Goal: Use online tool/utility: Utilize a website feature to perform a specific function

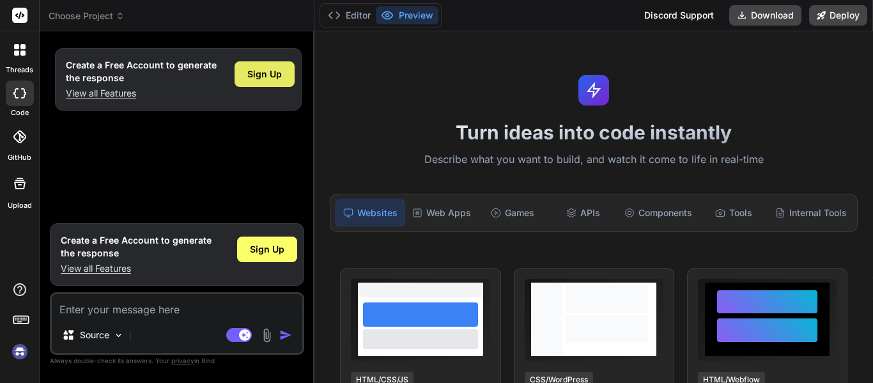
click at [265, 68] on span "Sign Up" at bounding box center [264, 74] width 35 height 13
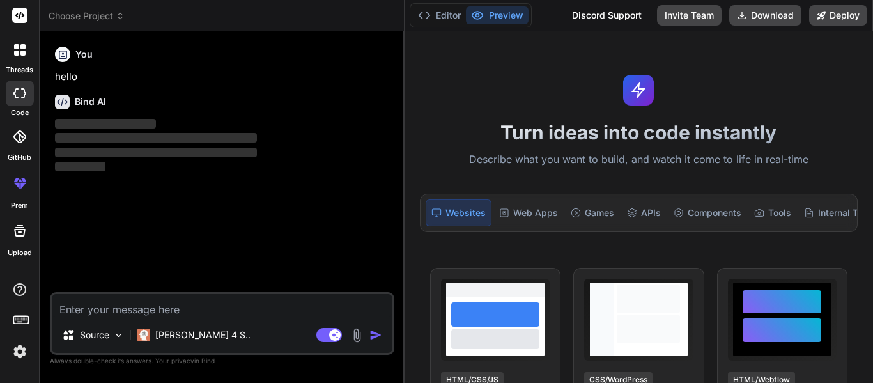
drag, startPoint x: 313, startPoint y: 143, endPoint x: 407, endPoint y: 147, distance: 94.7
click at [405, 147] on div "Bind AI Web Search Created with Pixso. Code Generator You hello Bind AI ‌ ‌ ‌ ‌…" at bounding box center [222, 207] width 365 height 352
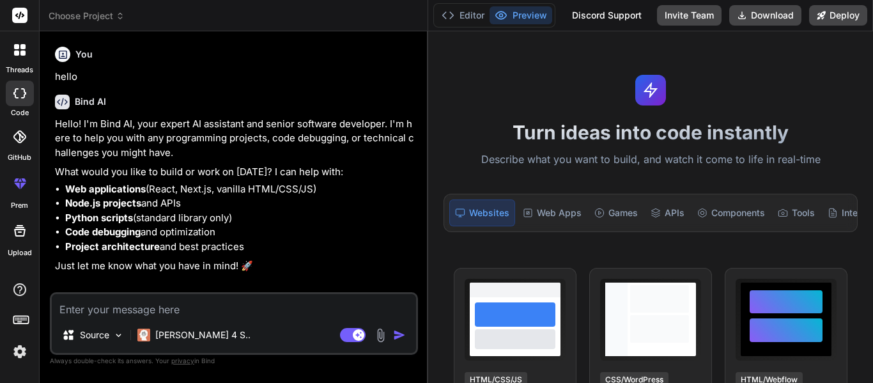
type textarea "x"
click at [329, 311] on textarea at bounding box center [234, 305] width 364 height 23
type textarea "c"
type textarea "x"
type textarea "cr"
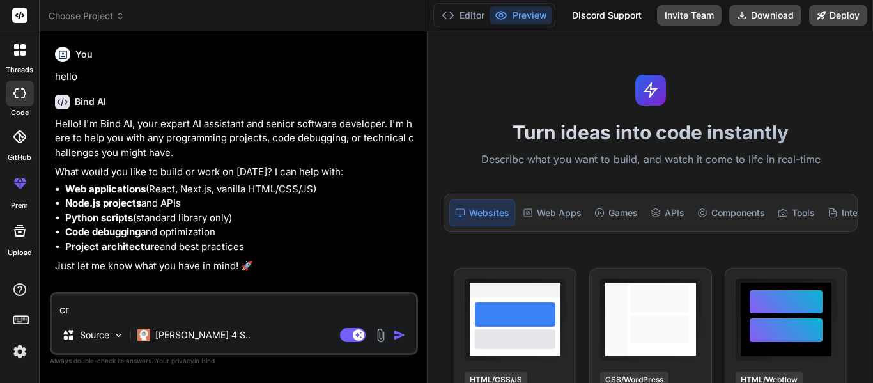
type textarea "x"
type textarea "cre"
type textarea "x"
type textarea "crea"
type textarea "x"
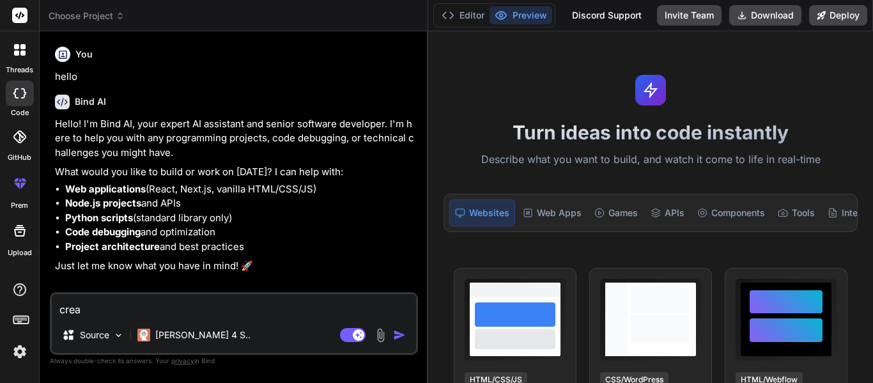
type textarea "creat"
type textarea "x"
type textarea "create"
type textarea "x"
type textarea "create"
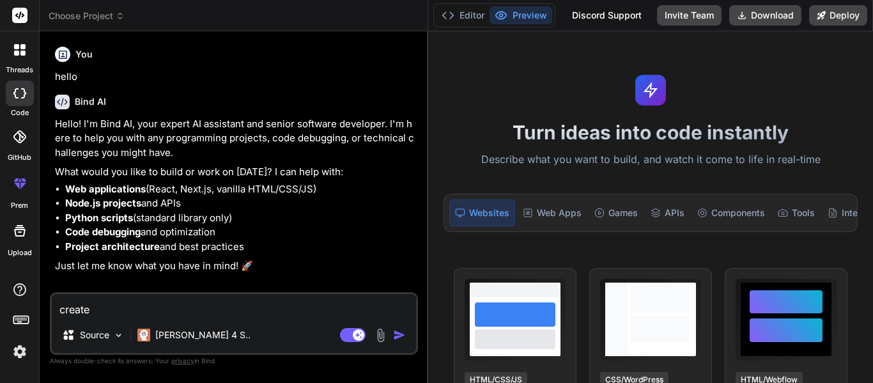
type textarea "x"
type textarea "create a"
type textarea "x"
type textarea "create an"
type textarea "x"
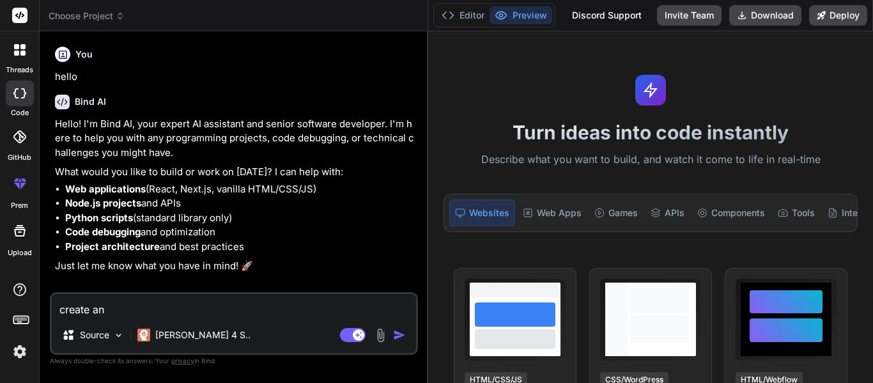
type textarea "create an"
type textarea "x"
type textarea "create an o"
type textarea "x"
type textarea "create an on"
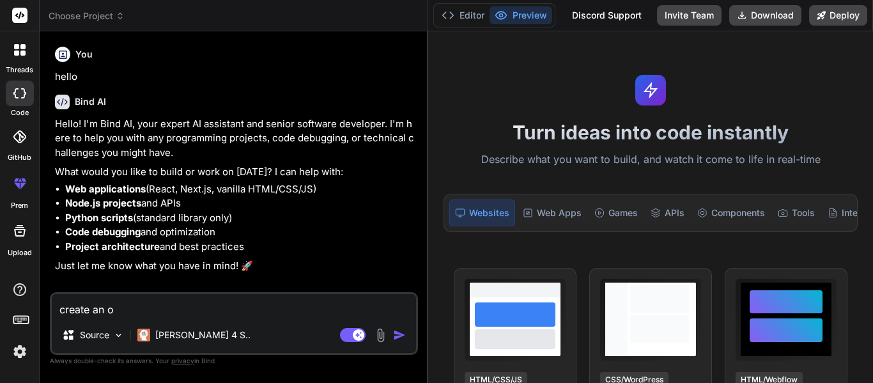
type textarea "x"
type textarea "create an onl"
type textarea "x"
type textarea "create an on"
type textarea "x"
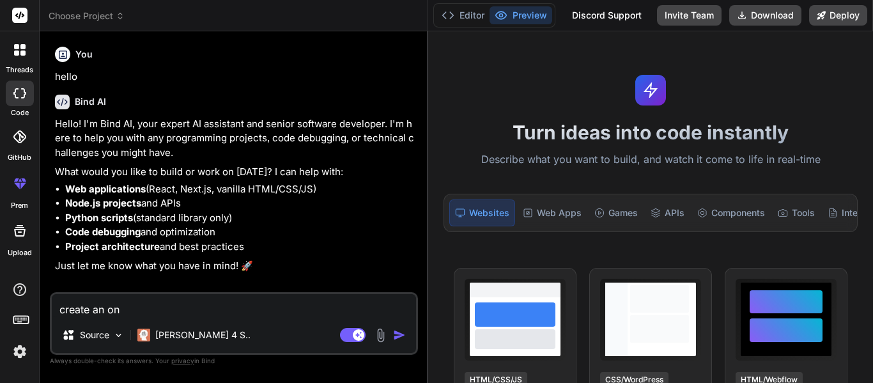
type textarea "create an onl"
type textarea "x"
type textarea "create an onli"
type textarea "x"
type textarea "create an onlin"
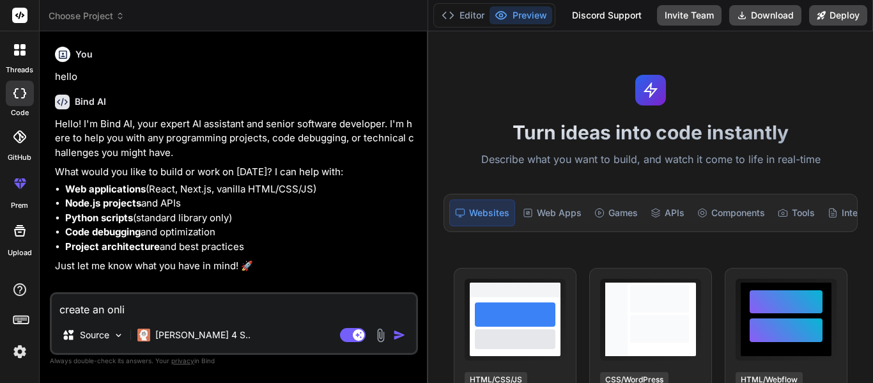
type textarea "x"
type textarea "create an online"
type textarea "x"
type textarea "create an online"
type textarea "x"
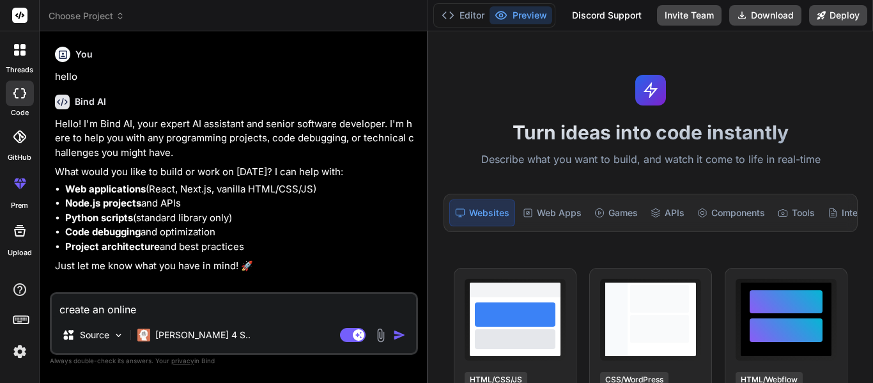
type textarea "create an online p"
type textarea "x"
type textarea "create an online py"
type textarea "x"
type textarea "create an online pyt"
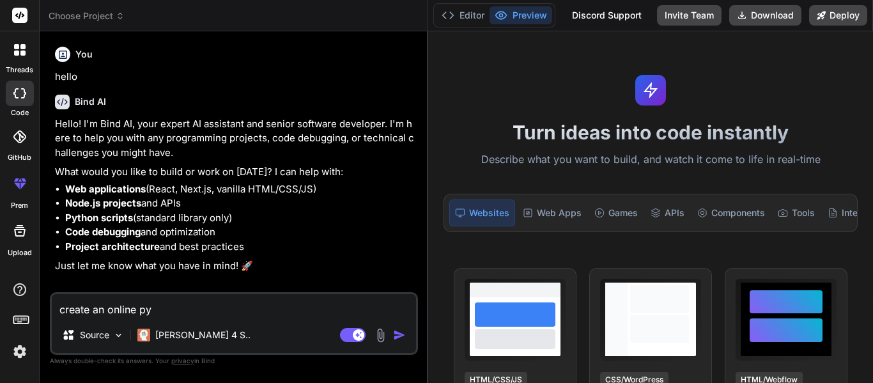
type textarea "x"
type textarea "create an online pyth"
type textarea "x"
type textarea "create an online pytho"
type textarea "x"
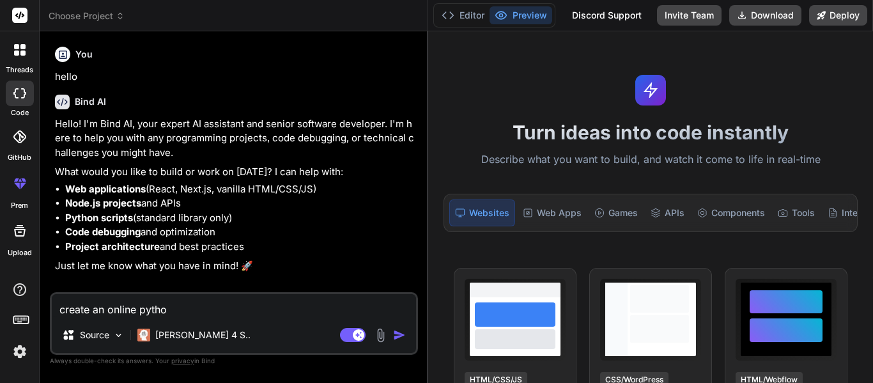
type textarea "create an online python"
type textarea "x"
type textarea "create an online python"
type textarea "x"
type textarea "create an online python c"
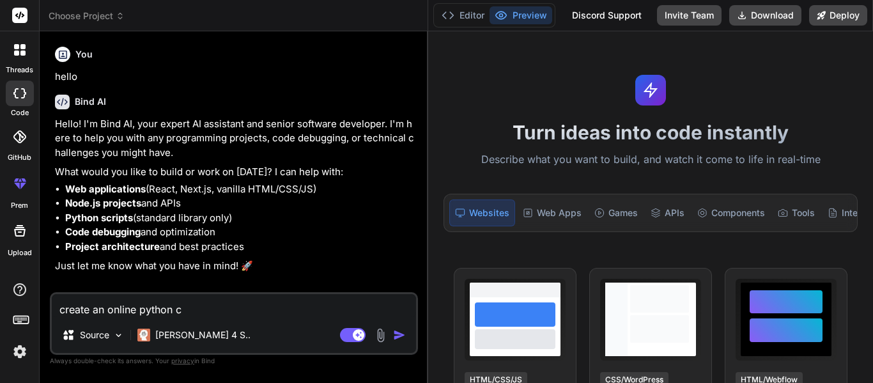
type textarea "x"
type textarea "create an online python co"
type textarea "x"
type textarea "create an online python com"
type textarea "x"
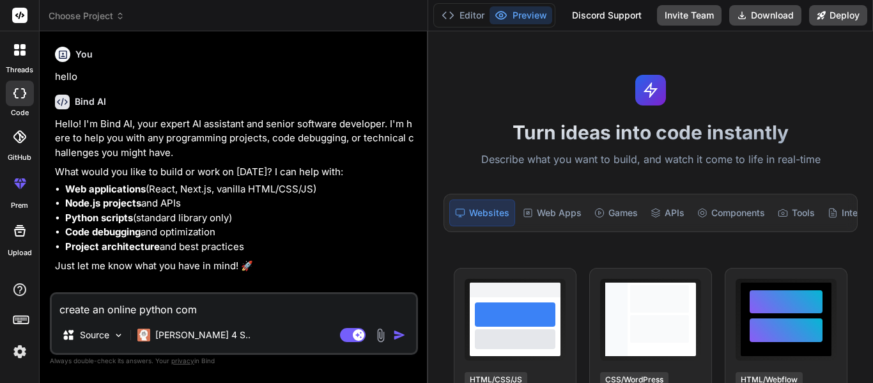
type textarea "create an online python comp"
type textarea "x"
type textarea "create an online python compi"
type textarea "x"
type textarea "create an online python compil"
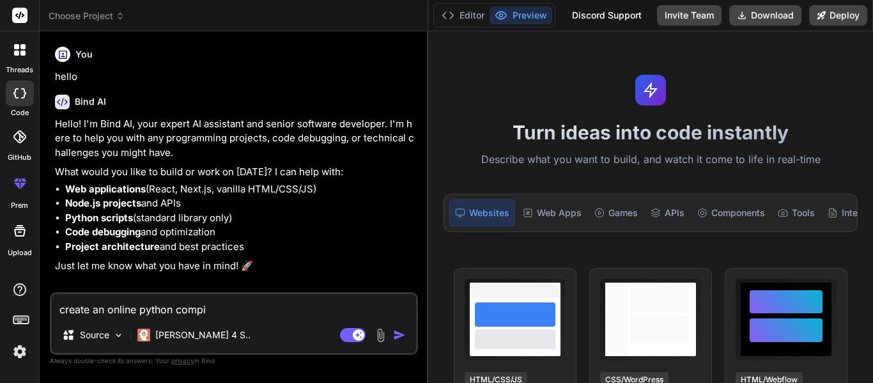
type textarea "x"
type textarea "create an online python compile"
type textarea "x"
type textarea "create an online python compiler"
type textarea "x"
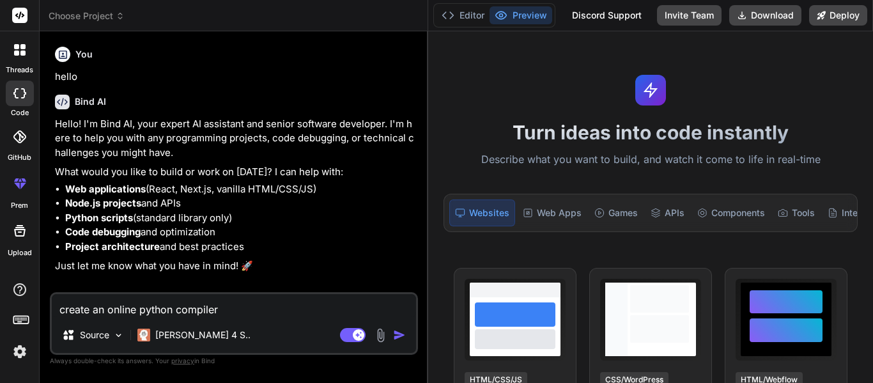
type textarea "create an online python compiler"
type textarea "x"
type textarea "create an online python compiler t"
type textarea "x"
type textarea "create an online python compiler th"
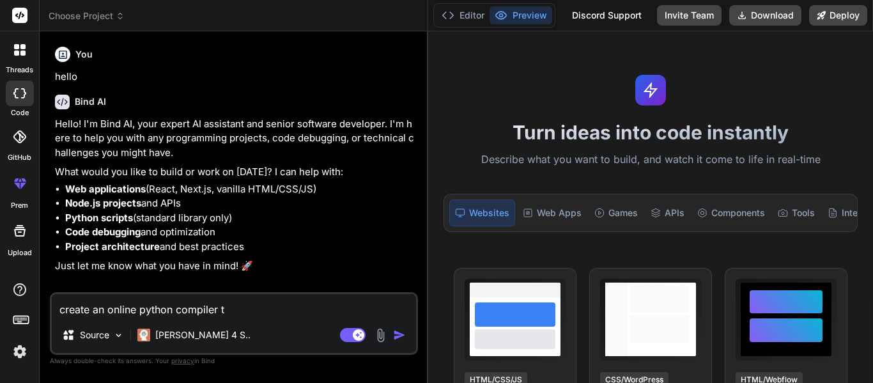
type textarea "x"
type textarea "create an online python compiler tha"
type textarea "x"
type textarea "create an online python compiler that"
type textarea "x"
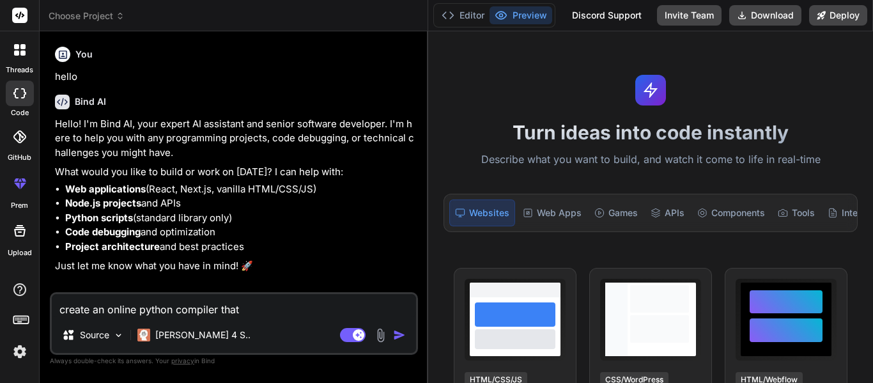
type textarea "create an online python compiler that"
type textarea "x"
type textarea "create an online python compiler that c"
type textarea "x"
type textarea "create an online python compiler that ca"
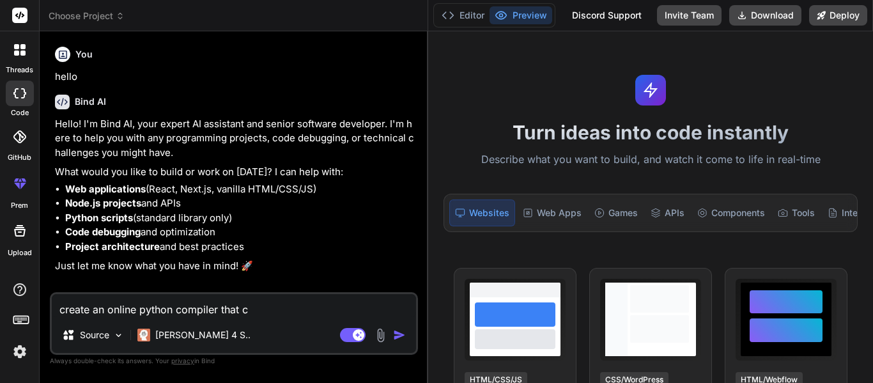
type textarea "x"
type textarea "create an online python compiler that can"
type textarea "x"
type textarea "create an online python compiler that can"
type textarea "x"
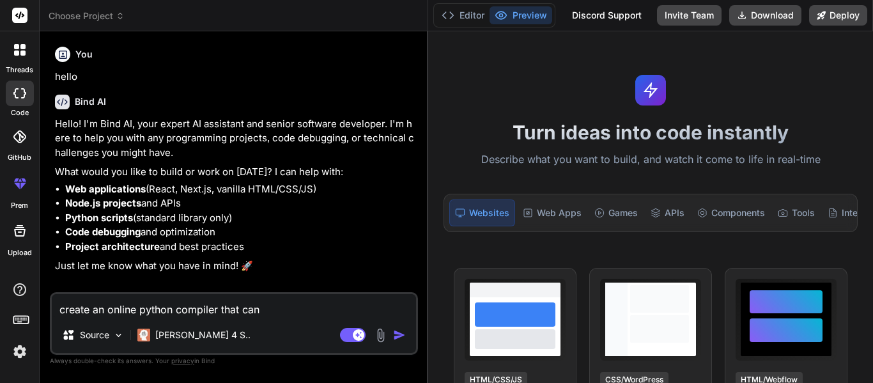
type textarea "create an online python compiler that can r"
type textarea "x"
type textarea "create an online python compiler that can ru"
type textarea "x"
type textarea "create an online python compiler that can run"
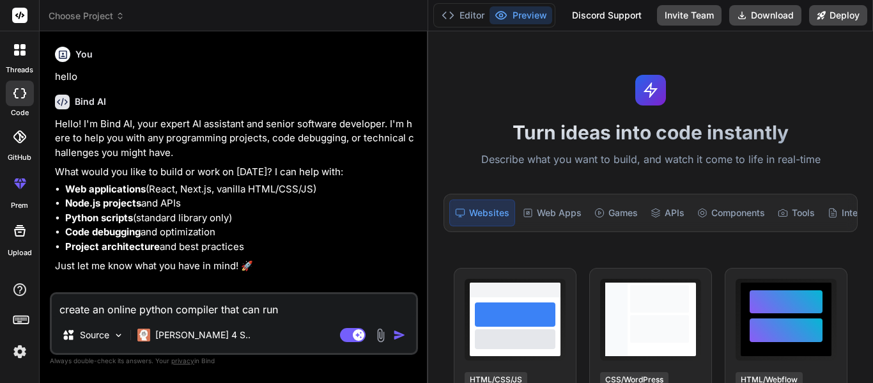
type textarea "x"
type textarea "create an online python compiler that can run"
type textarea "x"
type textarea "create an online python compiler that can run p"
type textarea "x"
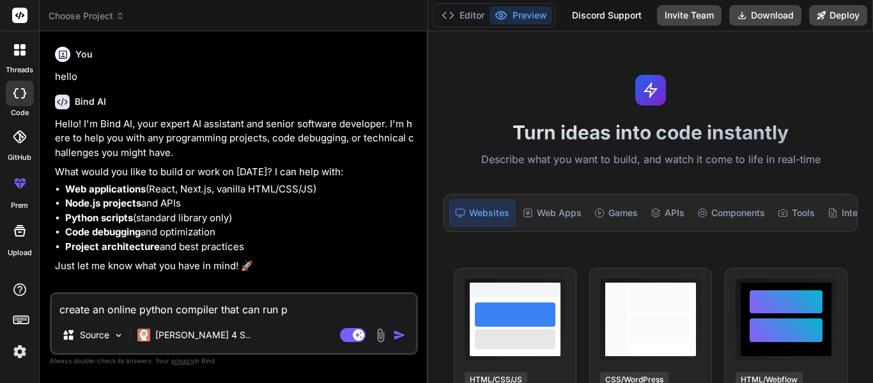
type textarea "create an online python compiler that can run py"
type textarea "x"
type textarea "create an online python compiler that can run pyt"
type textarea "x"
type textarea "create an online python compiler that can run pyth"
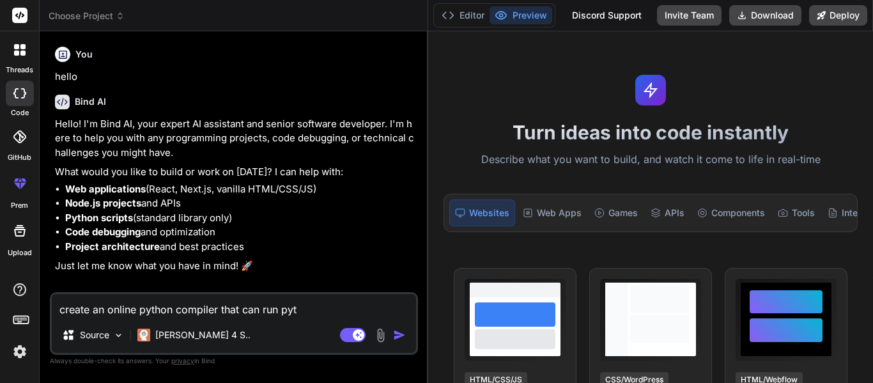
type textarea "x"
type textarea "create an online python compiler that can run pytho"
type textarea "x"
type textarea "create an online python compiler that can run python"
type textarea "x"
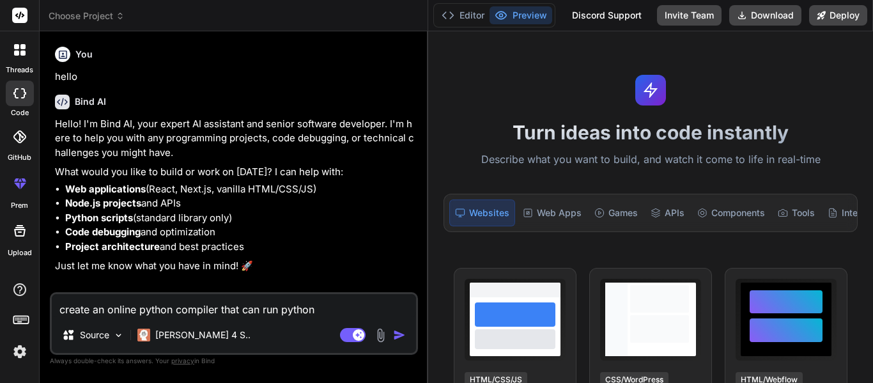
type textarea "create an online python compiler that can run python"
type textarea "x"
type textarea "create an online python compiler that can run python a"
type textarea "x"
type textarea "create an online python compiler that can run python ap"
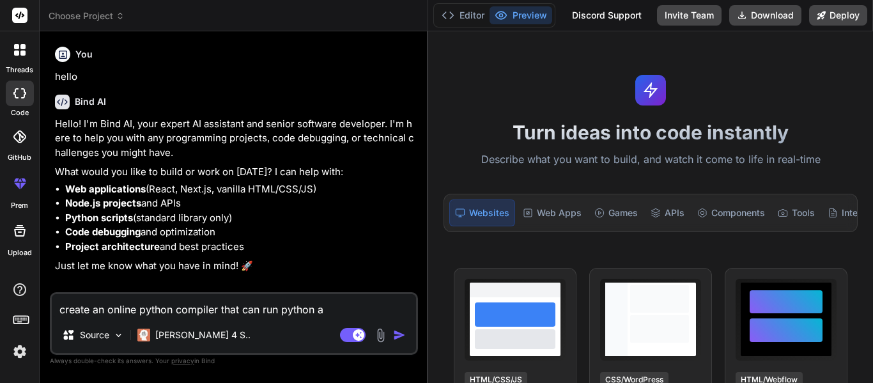
type textarea "x"
type textarea "create an online python compiler that can run python app"
type textarea "x"
type textarea "create an online python compiler that can run python apps"
type textarea "x"
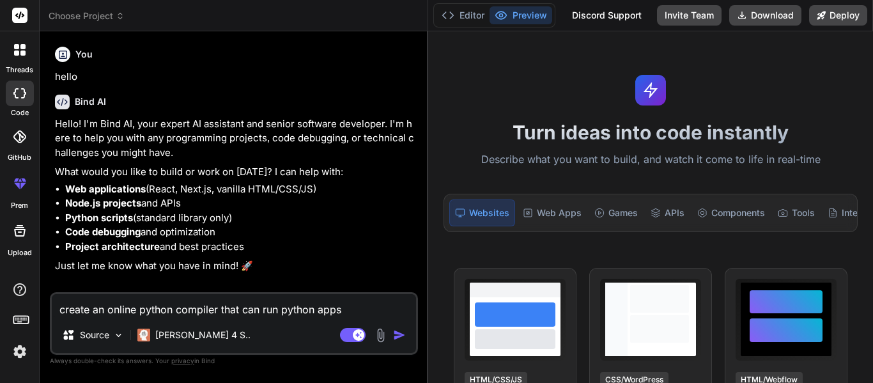
type textarea "create an online python compiler that can run python apps"
type textarea "x"
type textarea "create an online python compiler that can run python apps w"
type textarea "x"
type textarea "create an online python compiler that can run python apps wi"
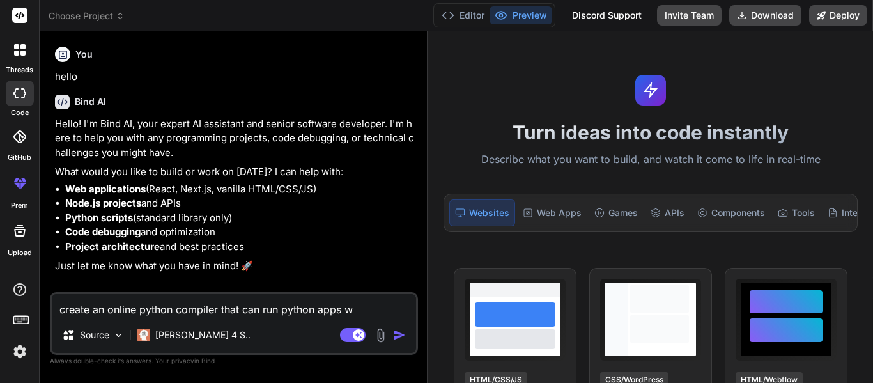
type textarea "x"
type textarea "create an online python compiler that can run python apps wit"
type textarea "x"
type textarea "create an online python compiler that can run python apps with"
type textarea "x"
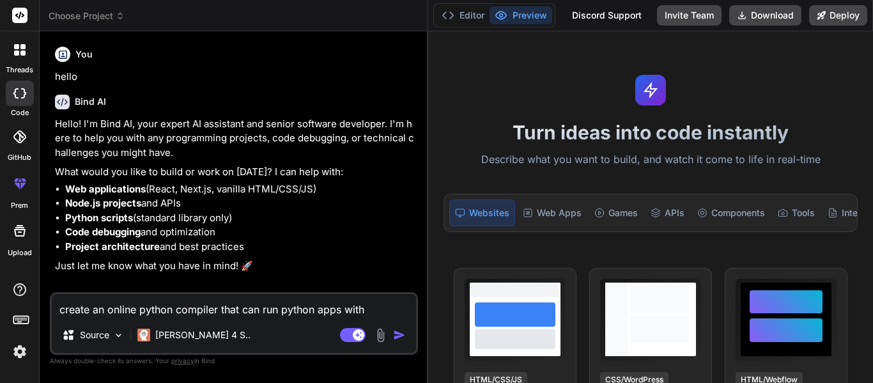
type textarea "create an online python compiler that can run python apps with"
type textarea "x"
type textarea "create an online python compiler that can run python apps with g"
type textarea "x"
type textarea "create an online python compiler that can run python apps with gu"
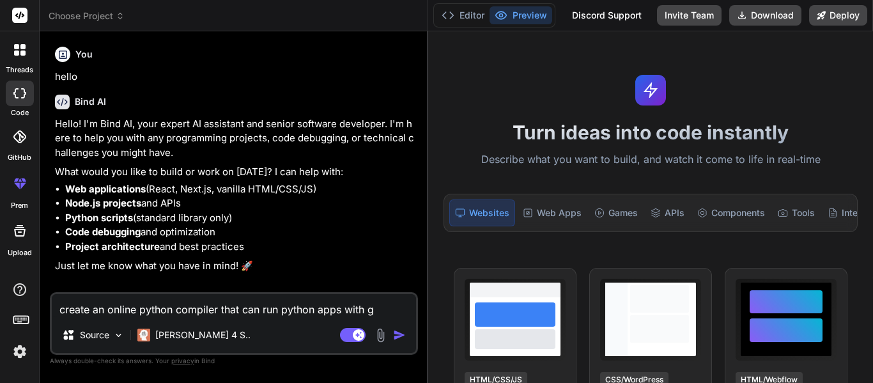
type textarea "x"
type textarea "create an online python compiler that can run python apps with gui"
type textarea "x"
type textarea "create an online python compiler that can run python apps with gui"
type textarea "x"
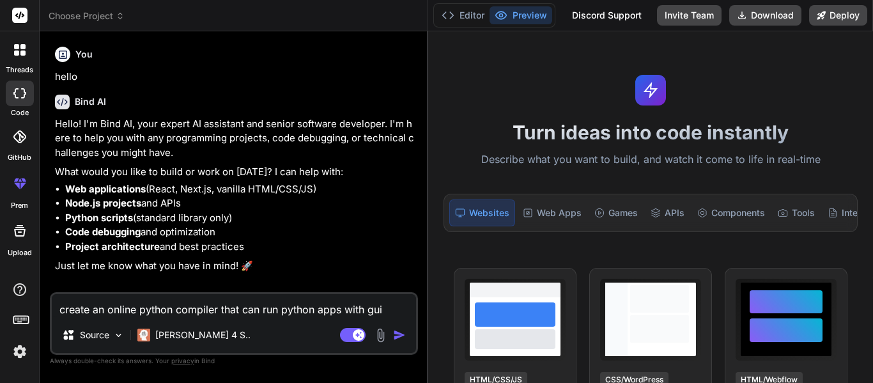
type textarea "create an online python compiler that can run python apps with gui a"
type textarea "x"
type textarea "create an online python compiler that can run python apps with gui as"
type textarea "x"
type textarea "create an online python compiler that can run python apps with gui as"
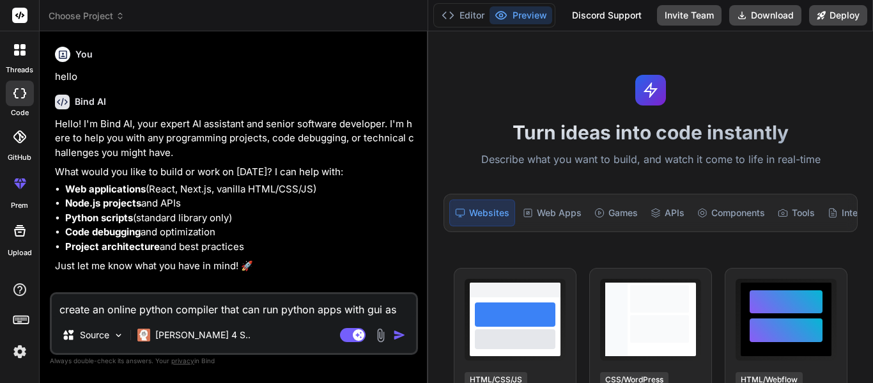
type textarea "x"
type textarea "create an online python compiler that can run python apps with gui as w"
type textarea "x"
type textarea "create an online python compiler that can run python apps with gui as we"
type textarea "x"
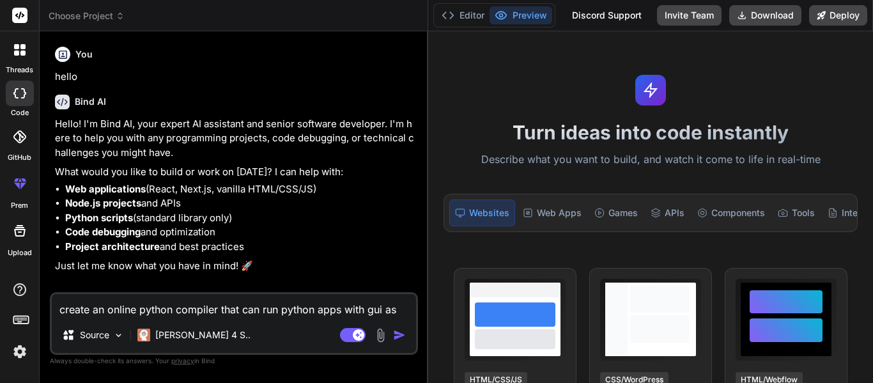
type textarea "create an online python compiler that can run python apps with gui as wel"
type textarea "x"
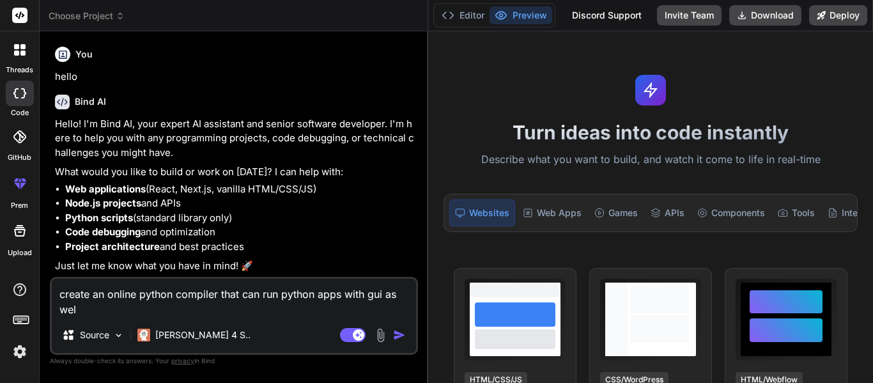
type textarea "create an online python compiler that can run python apps with gui as well"
type textarea "x"
type textarea "create an online python compiler that can run python apps with gui as well,"
type textarea "x"
type textarea "create an online python compiler that can run python apps with gui as well,"
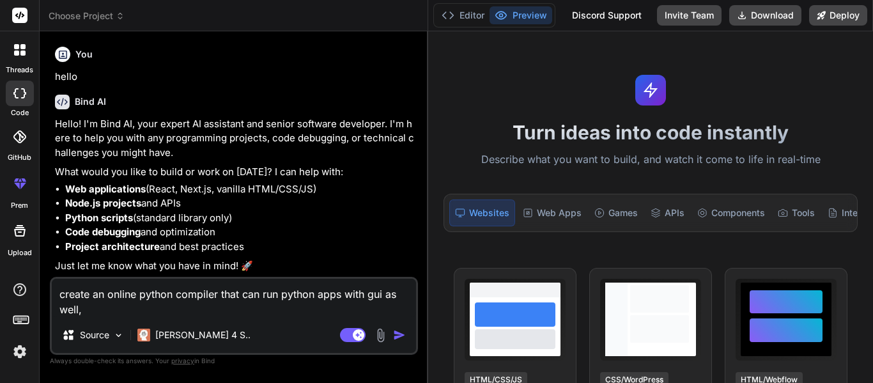
type textarea "x"
type textarea "create an online python compiler that can run python apps with gui as well, j"
type textarea "x"
type textarea "create an online python compiler that can run python apps with gui as well, ju"
type textarea "x"
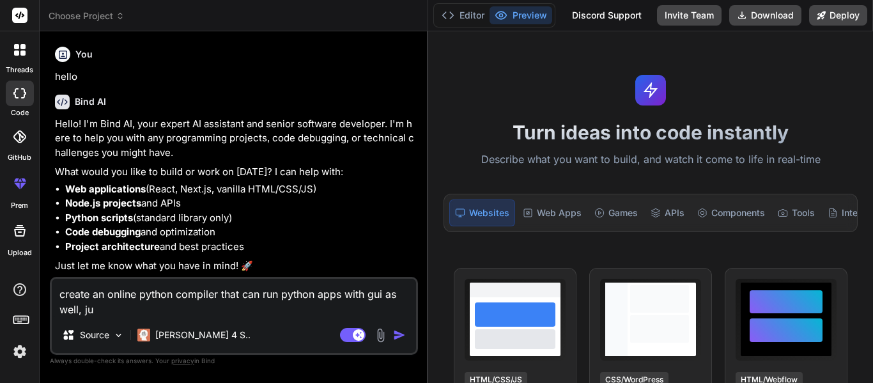
type textarea "create an online python compiler that can run python apps with gui as well, jus"
type textarea "x"
type textarea "create an online python compiler that can run python apps with gui as well, just"
type textarea "x"
type textarea "create an online python compiler that can run python apps with gui as well, just"
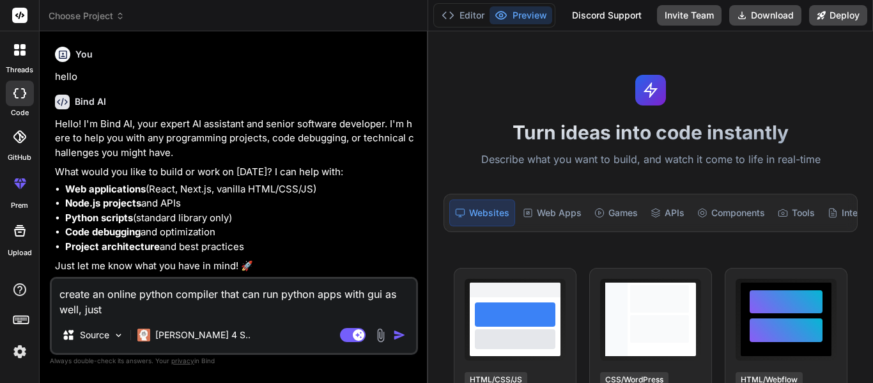
type textarea "x"
type textarea "create an online python compiler that can run python apps with gui as well, jus…"
type textarea "x"
type textarea "create an online python compiler that can run python apps with gui as well, jus…"
type textarea "x"
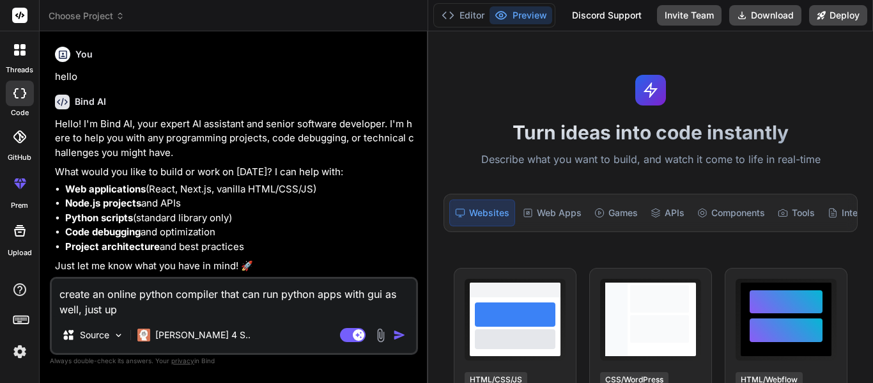
type textarea "create an online python compiler that can run python apps with gui as well, jus…"
type textarea "x"
type textarea "create an online python compiler that can run python apps with gui as well, jus…"
type textarea "x"
type textarea "create an online python compiler that can run python apps with gui as well, jus…"
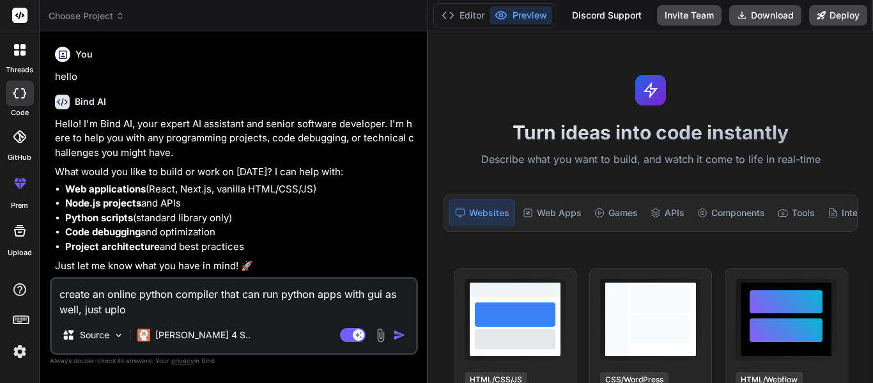
type textarea "x"
type textarea "create an online python compiler that can run python apps with gui as well, jus…"
type textarea "x"
type textarea "create an online python compiler that can run python apps with gui as well, jus…"
type textarea "x"
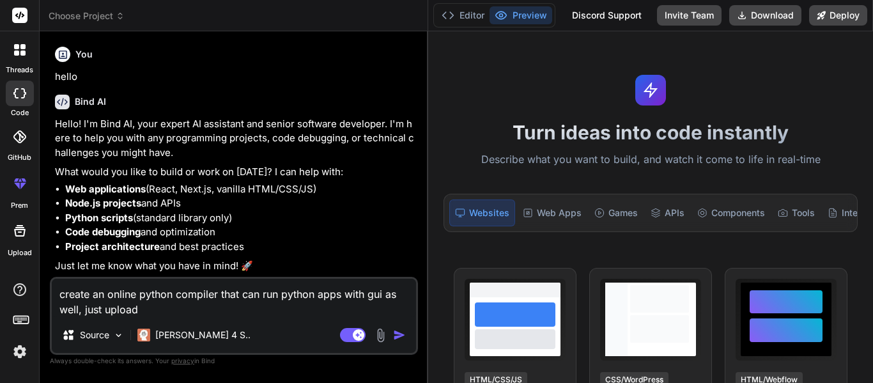
type textarea "create an online python compiler that can run python apps with gui as well, jus…"
type textarea "x"
type textarea "create an online python compiler that can run python apps with gui as well, jus…"
type textarea "x"
type textarea "create an online python compiler that can run python apps with gui as well, jus…"
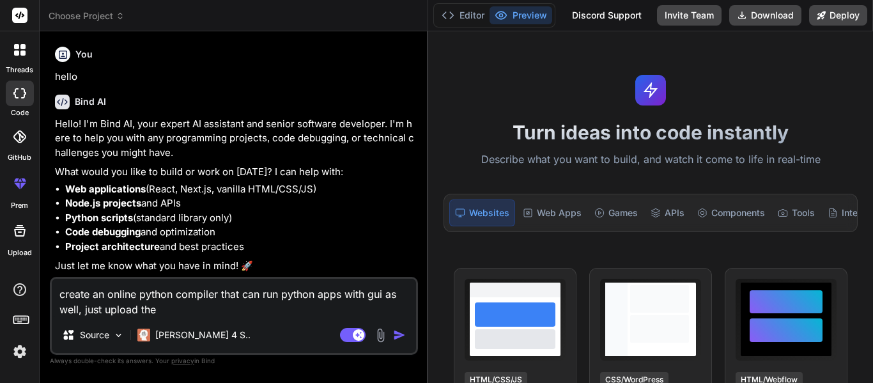
type textarea "x"
type textarea "create an online python compiler that can run python apps with gui as well, jus…"
type textarea "x"
type textarea "create an online python compiler that can run python apps with gui as well, jus…"
type textarea "x"
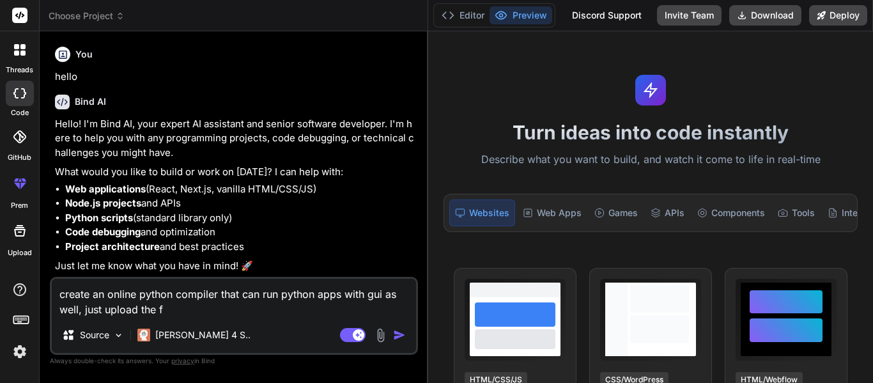
type textarea "create an online python compiler that can run python apps with gui as well, jus…"
type textarea "x"
type textarea "create an online python compiler that can run python apps with gui as well, jus…"
type textarea "x"
type textarea "create an online python compiler that can run python apps with gui as well, jus…"
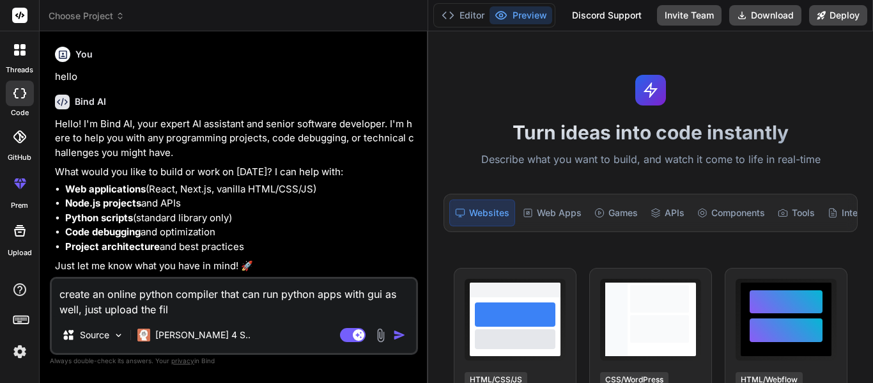
type textarea "x"
type textarea "create an online python compiler that can run python apps with gui as well, jus…"
type textarea "x"
type textarea "create an online python compiler that can run python apps with gui as well, jus…"
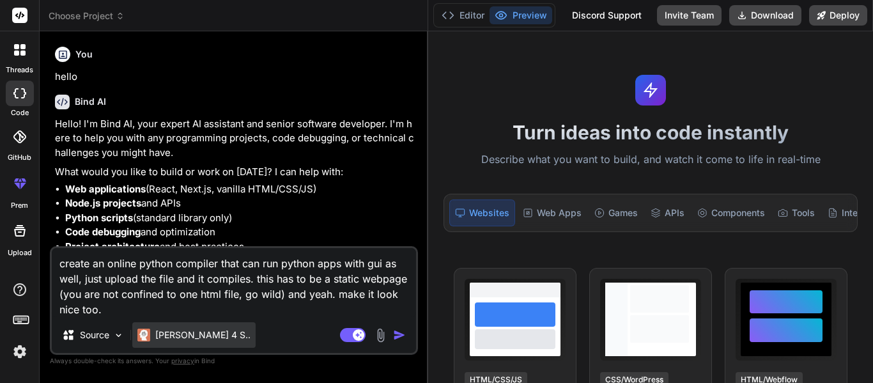
click at [157, 338] on p "[PERSON_NAME] 4 S.." at bounding box center [202, 335] width 95 height 13
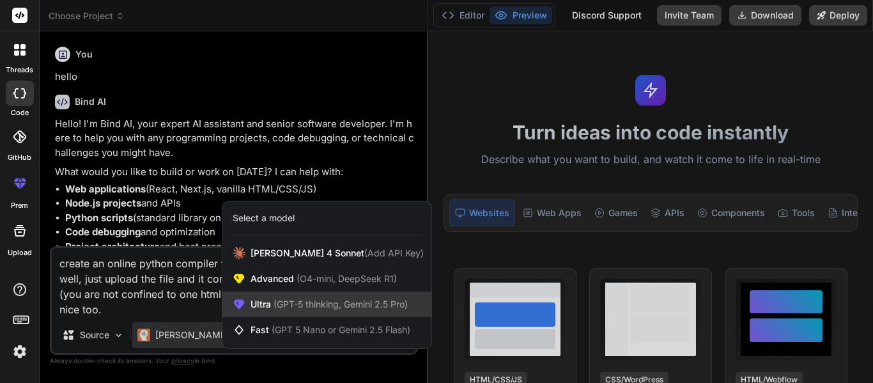
click at [401, 297] on div "Ultra (GPT-5 thinking, Gemini 2.5 Pro)" at bounding box center [327, 305] width 209 height 26
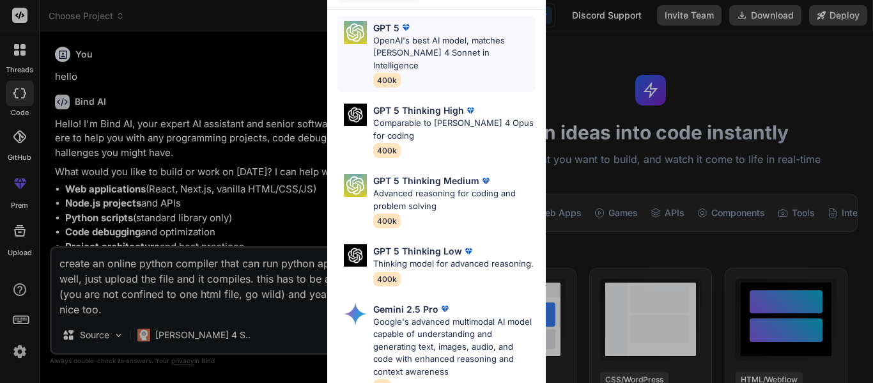
click at [454, 56] on p "OpenAI's best AI model, matches [PERSON_NAME] 4 Sonnet in Intelligence" at bounding box center [454, 54] width 162 height 38
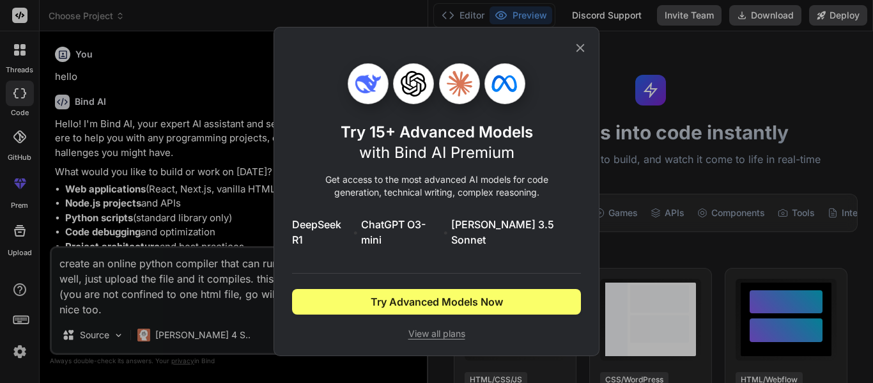
click at [652, 125] on div "Try 15+ Advanced Models with Bind AI Premium Get access to the most advanced AI…" at bounding box center [436, 191] width 873 height 383
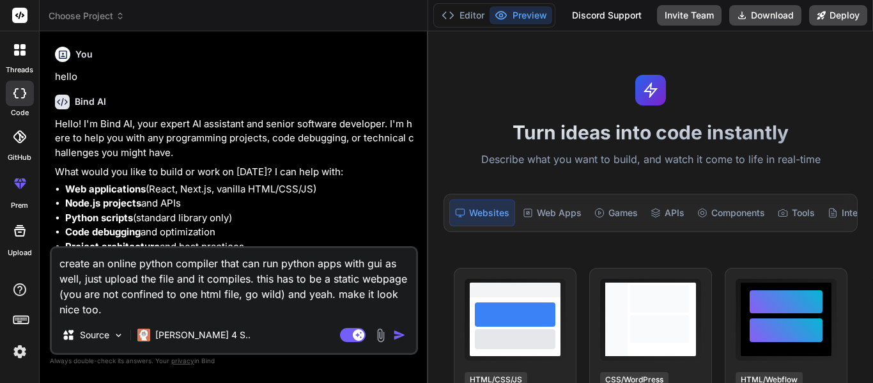
click at [397, 340] on img "button" at bounding box center [399, 335] width 13 height 13
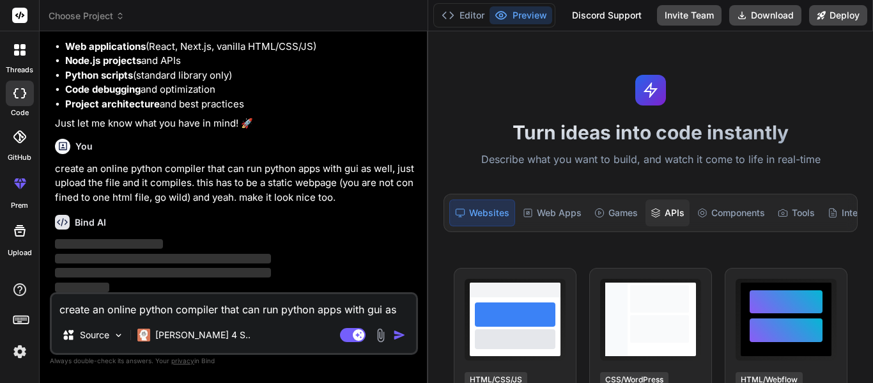
scroll to position [145, 0]
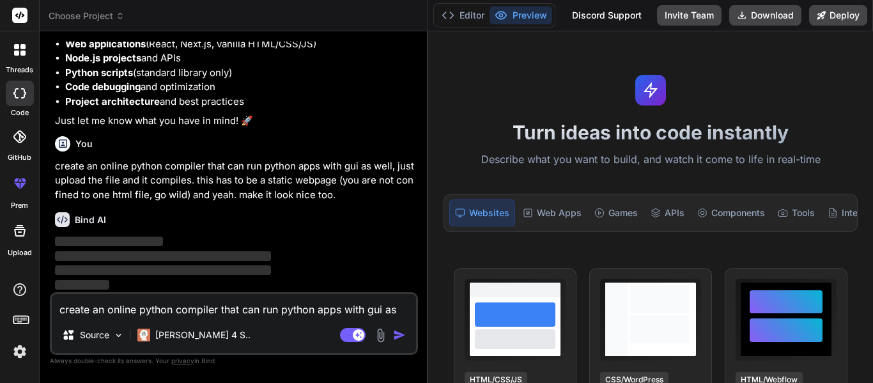
click at [406, 114] on p "Just let me know what you have in mind! 🚀" at bounding box center [235, 121] width 361 height 15
click at [406, 116] on p "Just let me know what you have in mind! 🚀" at bounding box center [235, 121] width 361 height 15
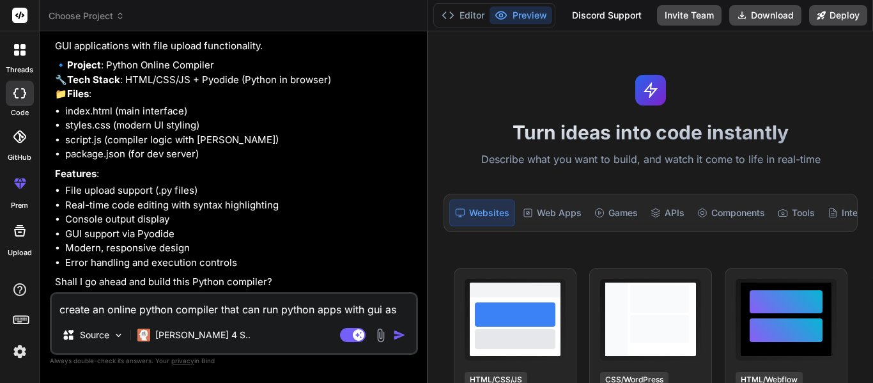
scroll to position [384, 0]
click at [292, 300] on textarea "create an online python compiler that can run python apps with gui as well, jus…" at bounding box center [234, 305] width 364 height 23
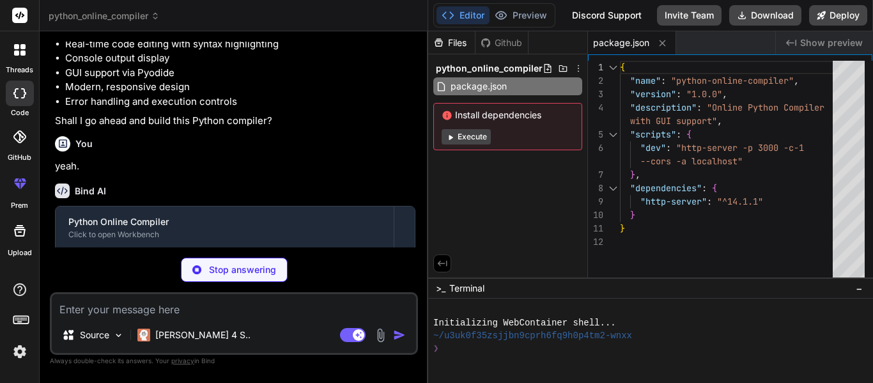
scroll to position [607, 0]
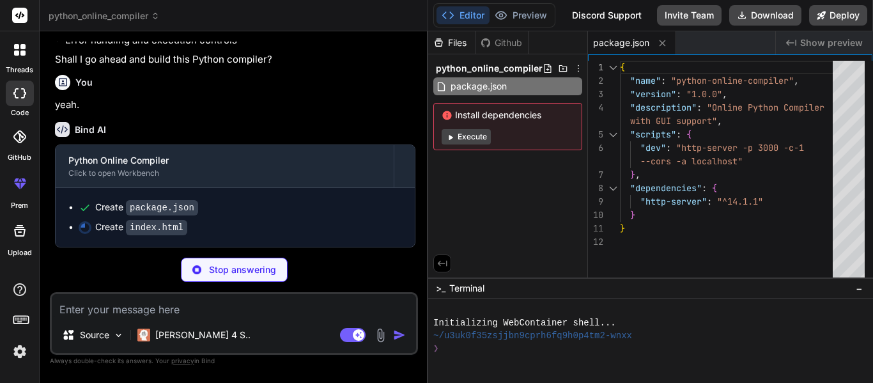
click at [459, 134] on button "Execute" at bounding box center [466, 136] width 49 height 15
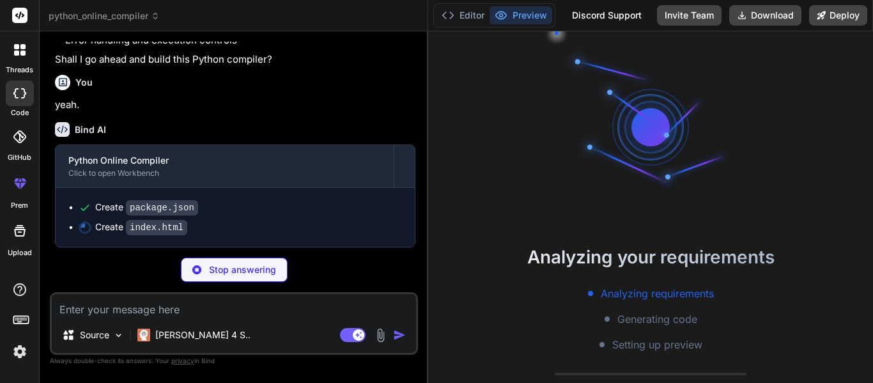
scroll to position [51, 0]
click at [476, 11] on button "Editor" at bounding box center [463, 15] width 53 height 18
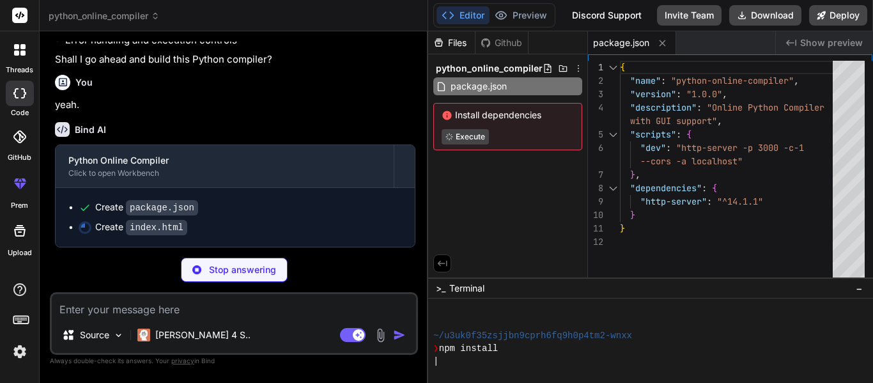
click at [460, 116] on span "Install dependencies" at bounding box center [508, 115] width 132 height 13
click at [441, 116] on div "Install dependencies Execute" at bounding box center [508, 126] width 149 height 47
click at [446, 116] on icon at bounding box center [446, 115] width 9 height 9
click at [486, 77] on div "package.json" at bounding box center [508, 86] width 149 height 18
click at [492, 40] on div "Github" at bounding box center [502, 42] width 52 height 13
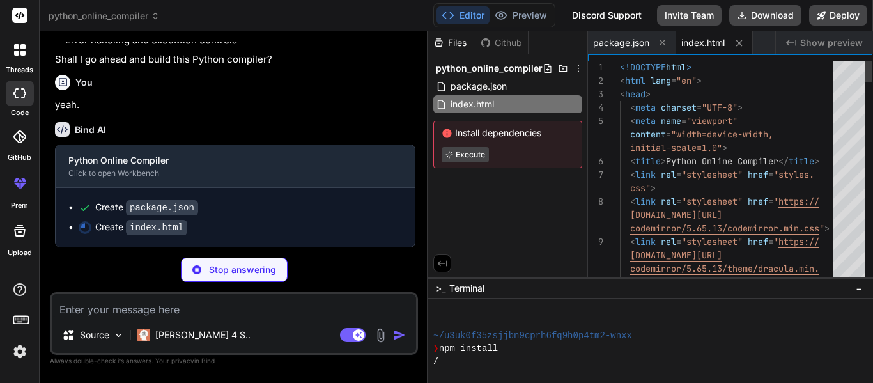
click at [486, 40] on icon at bounding box center [486, 43] width 10 height 10
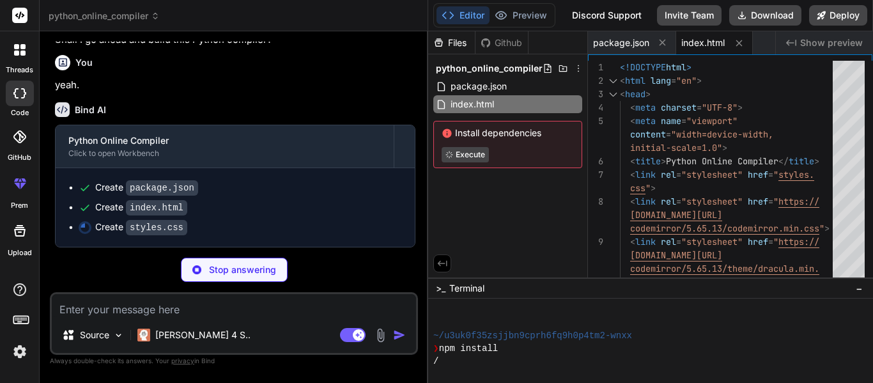
click at [486, 40] on icon at bounding box center [486, 43] width 10 height 10
click at [434, 36] on div "Files" at bounding box center [451, 42] width 47 height 13
click at [448, 40] on div "Files" at bounding box center [451, 42] width 47 height 13
click at [478, 39] on div "Github" at bounding box center [502, 42] width 52 height 13
click at [533, 4] on div "Editor Preview" at bounding box center [495, 15] width 122 height 24
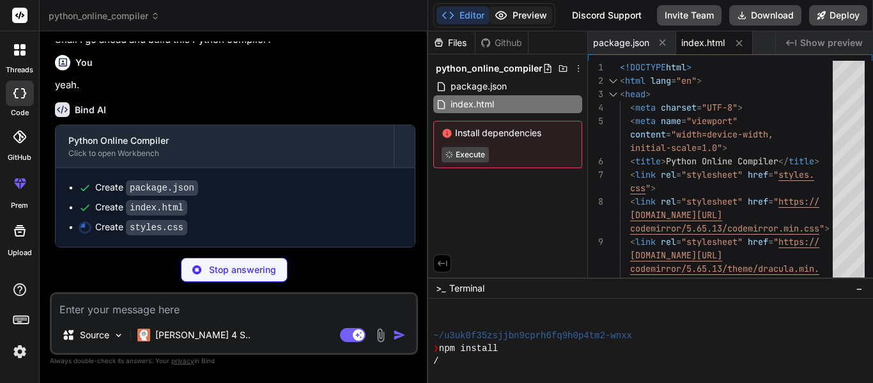
click at [528, 10] on button "Preview" at bounding box center [521, 15] width 63 height 18
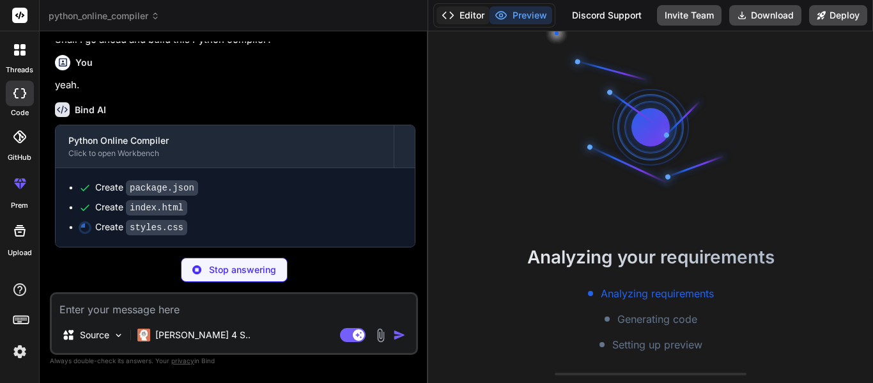
scroll to position [141, 0]
click at [460, 17] on button "Editor" at bounding box center [463, 15] width 53 height 18
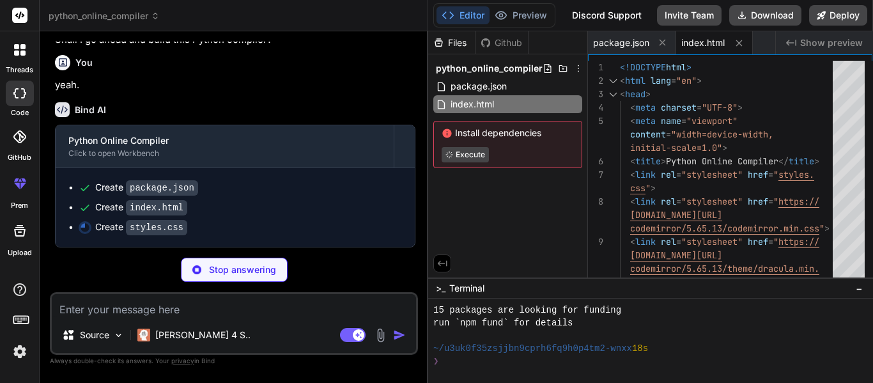
scroll to position [179, 0]
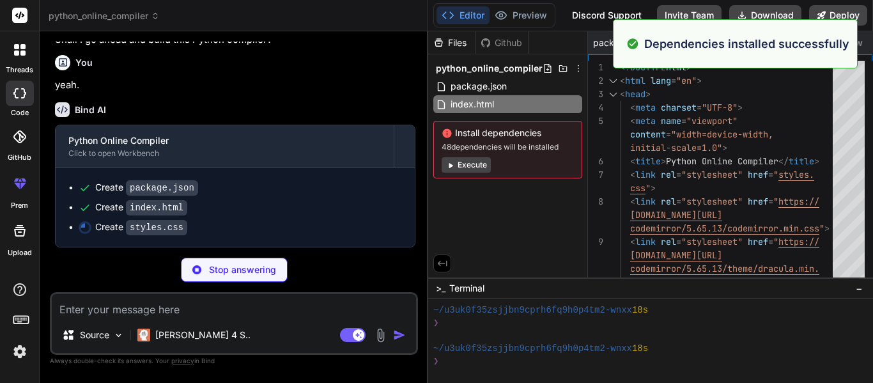
click at [475, 166] on button "Execute" at bounding box center [466, 164] width 49 height 15
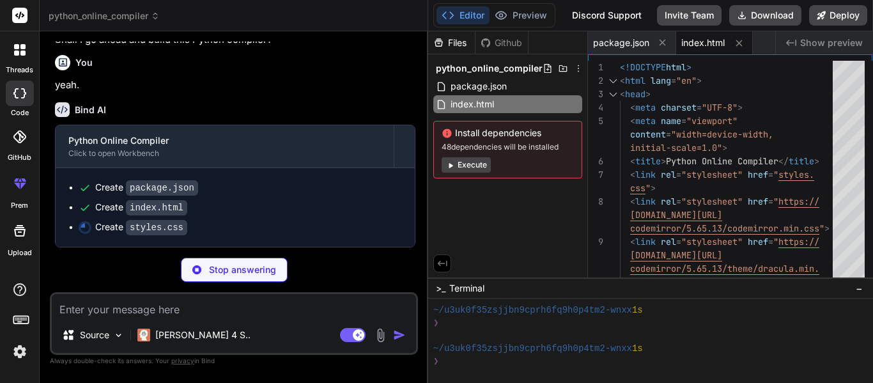
scroll to position [627, 0]
click at [347, 292] on div "Source Claude 4 S.. Agent Mode. When this toggle is activated, AI automatically…" at bounding box center [234, 323] width 368 height 63
click at [359, 314] on textarea at bounding box center [234, 305] width 364 height 23
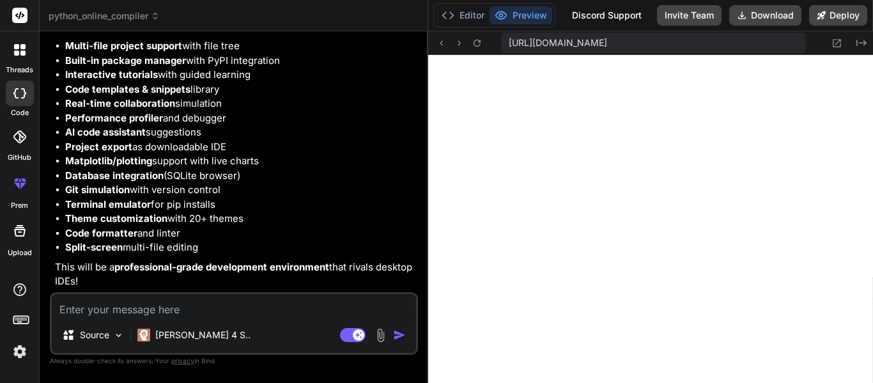
scroll to position [1469, 0]
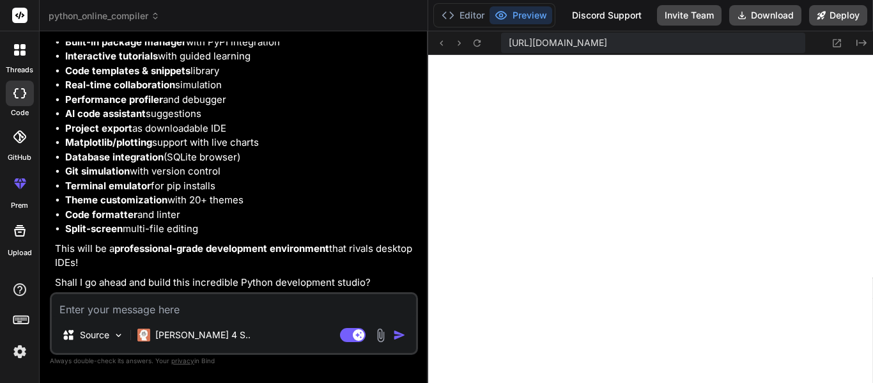
click at [299, 307] on textarea at bounding box center [234, 305] width 364 height 23
click at [423, 168] on div "Bind AI Web Search Created with Pixso. Code Generator You hello Bind AI Hello! …" at bounding box center [234, 206] width 389 height 351
click at [423, 169] on div "Bind AI Web Search Created with Pixso. Code Generator You hello Bind AI Hello! …" at bounding box center [234, 206] width 389 height 351
click at [424, 169] on div "Bind AI Web Search Created with Pixso. Code Generator You hello Bind AI Hello! …" at bounding box center [234, 206] width 389 height 351
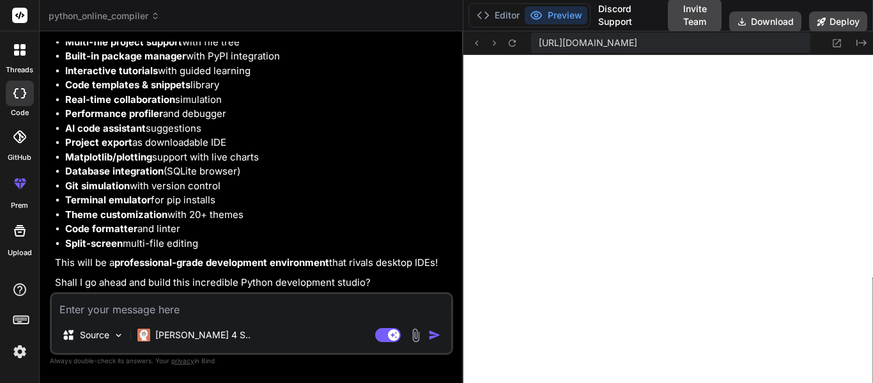
scroll to position [1411, 0]
drag, startPoint x: 426, startPoint y: 169, endPoint x: 445, endPoint y: 198, distance: 34.2
click at [445, 198] on div "Bind AI Web Search Created with Pixso. Code Generator You hello Bind AI Hello! …" at bounding box center [252, 207] width 424 height 352
click at [308, 306] on textarea at bounding box center [252, 305] width 400 height 23
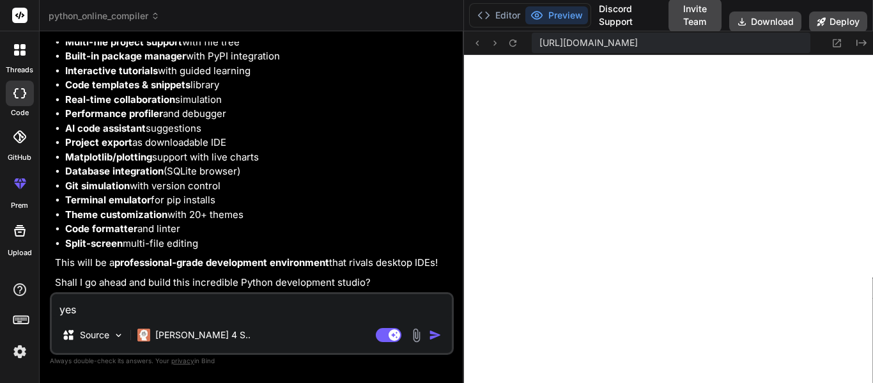
click at [434, 330] on img "button" at bounding box center [435, 335] width 13 height 13
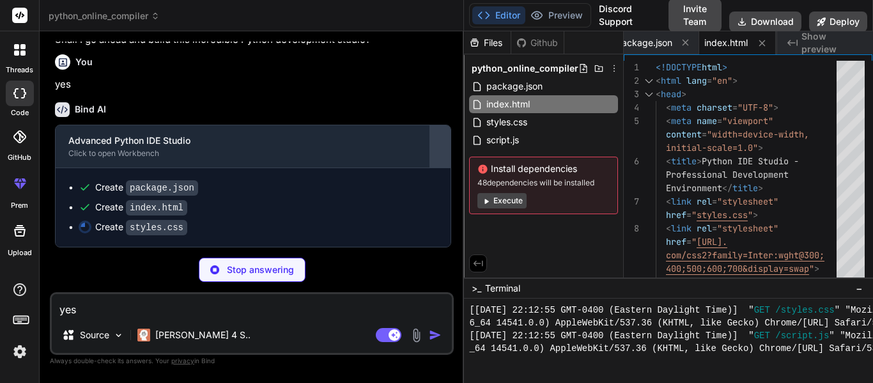
scroll to position [1654, 0]
click at [455, 159] on div "Bind AI Web Search Created with Pixso. Code Generator You hello Bind AI Hello! …" at bounding box center [252, 206] width 425 height 351
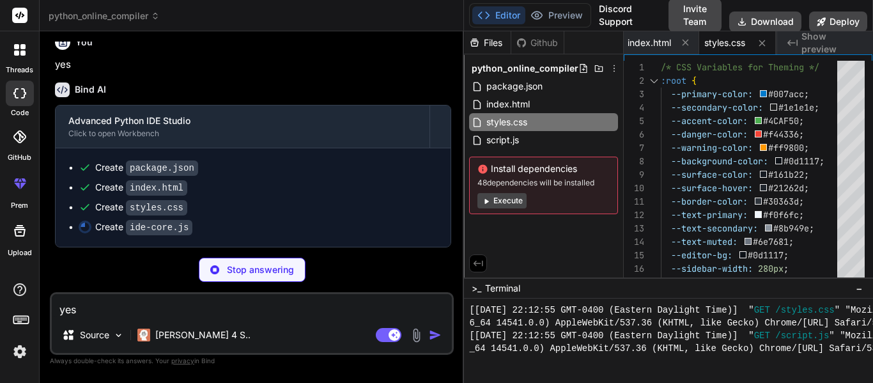
scroll to position [1661, 0]
click at [281, 180] on ul "Create package.json Create index.html Create styles.css Create ide-core.js" at bounding box center [253, 197] width 370 height 73
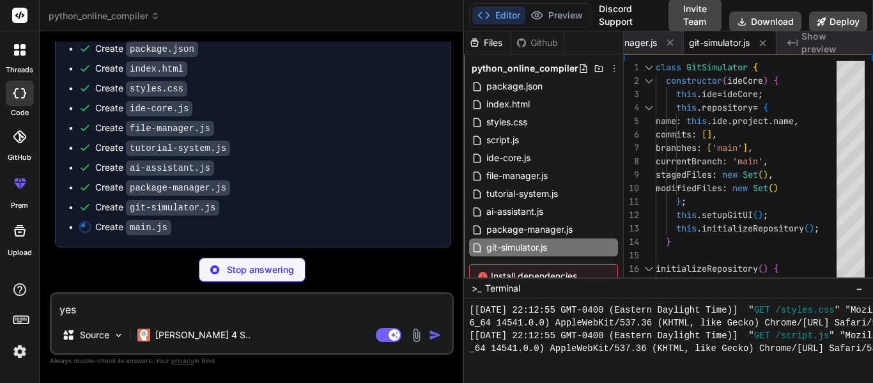
scroll to position [1793, 0]
click at [118, 205] on div "Create git-simulator.js" at bounding box center [157, 207] width 124 height 13
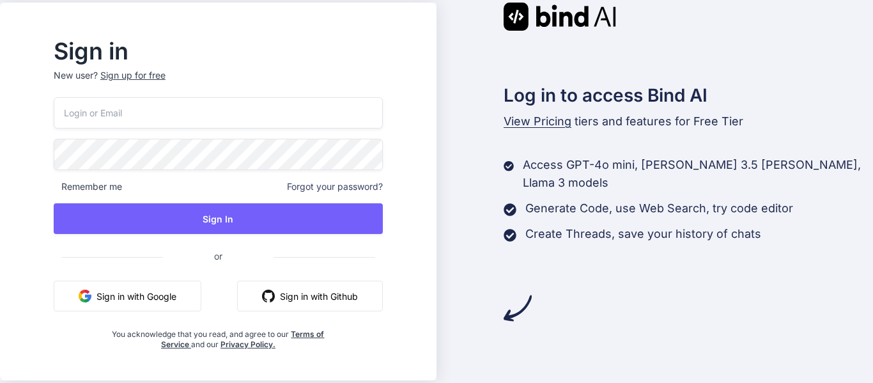
click at [356, 291] on button "Sign in with Github" at bounding box center [310, 296] width 146 height 31
click at [336, 292] on button "Sign in with Github" at bounding box center [310, 296] width 146 height 31
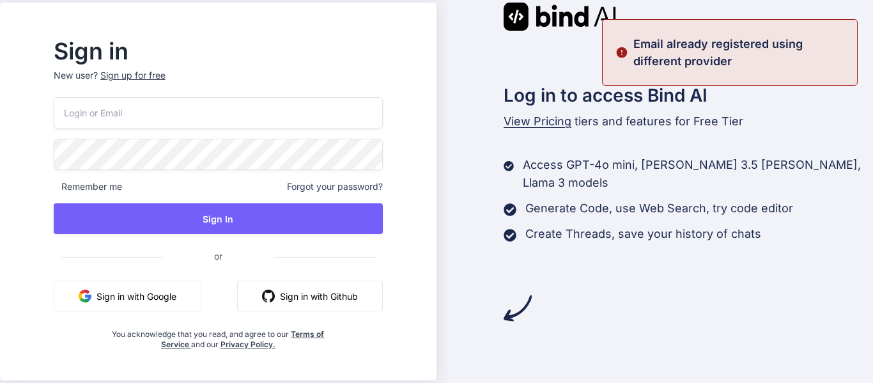
click at [318, 109] on input "email" at bounding box center [218, 112] width 329 height 31
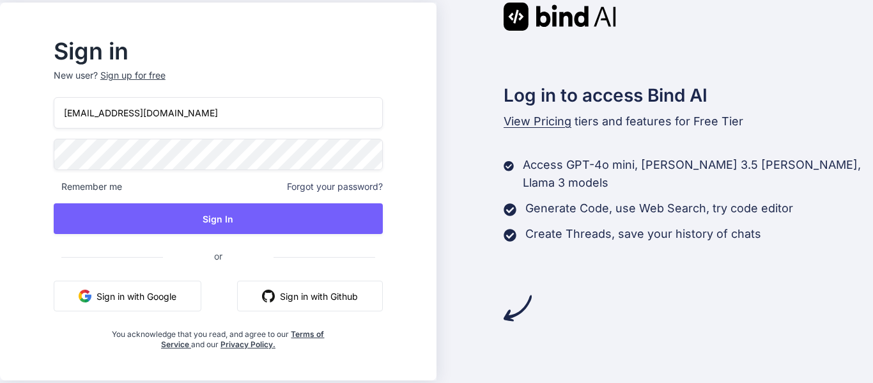
type input "[EMAIL_ADDRESS][DOMAIN_NAME]"
click at [334, 240] on div "[EMAIL_ADDRESS][DOMAIN_NAME] Remember me Forgot your password? Sign In or Sign …" at bounding box center [218, 223] width 329 height 253
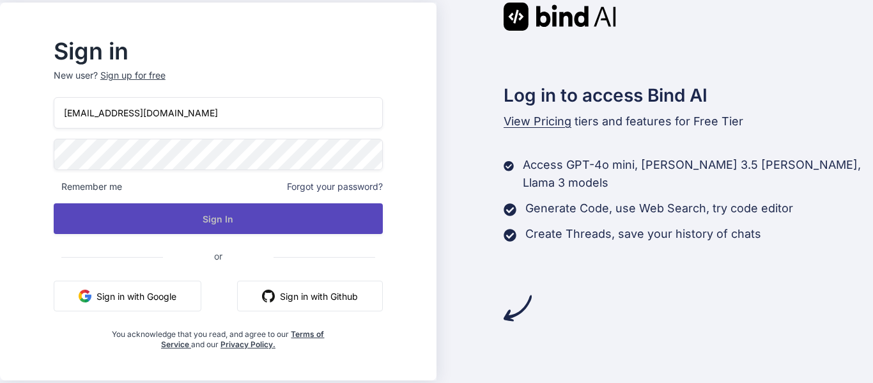
click at [334, 229] on button "Sign In" at bounding box center [218, 218] width 329 height 31
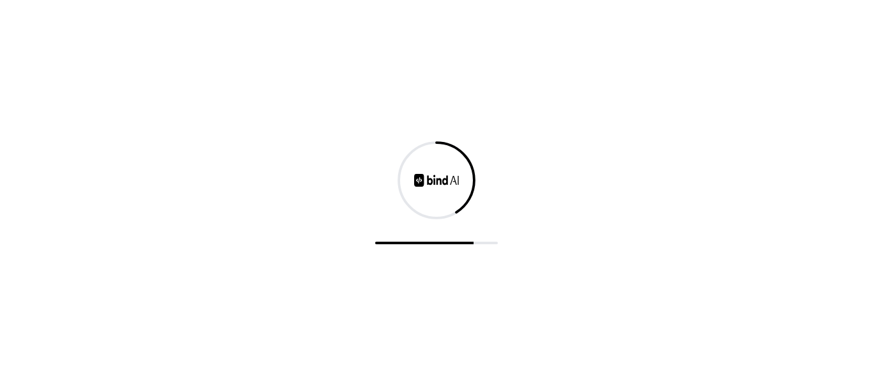
click at [540, 108] on div at bounding box center [436, 191] width 873 height 383
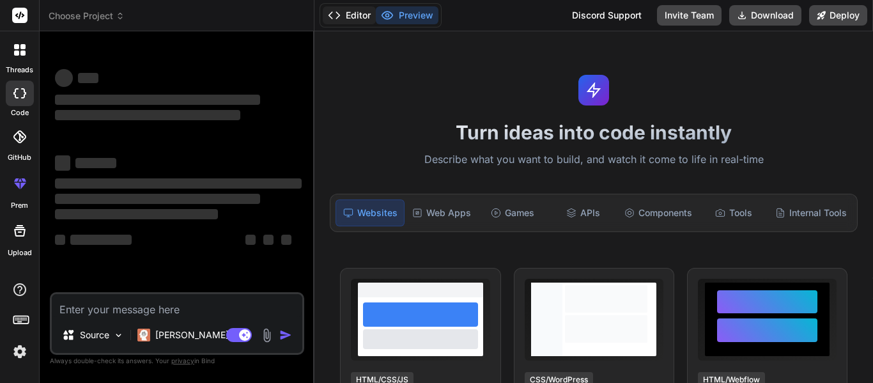
click at [348, 10] on button "Editor" at bounding box center [349, 15] width 53 height 18
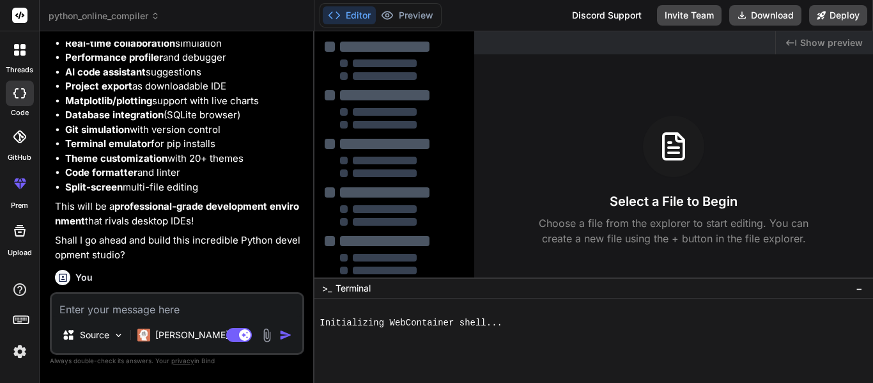
scroll to position [2082, 0]
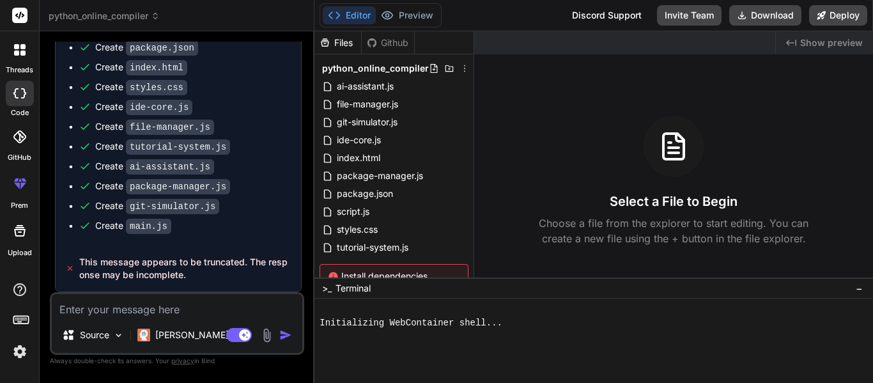
type textarea "x"
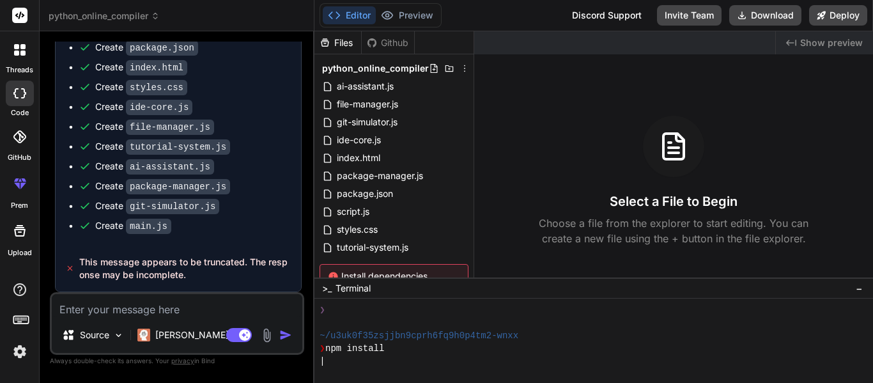
click at [155, 308] on textarea at bounding box center [177, 305] width 251 height 23
type textarea "a"
type textarea "x"
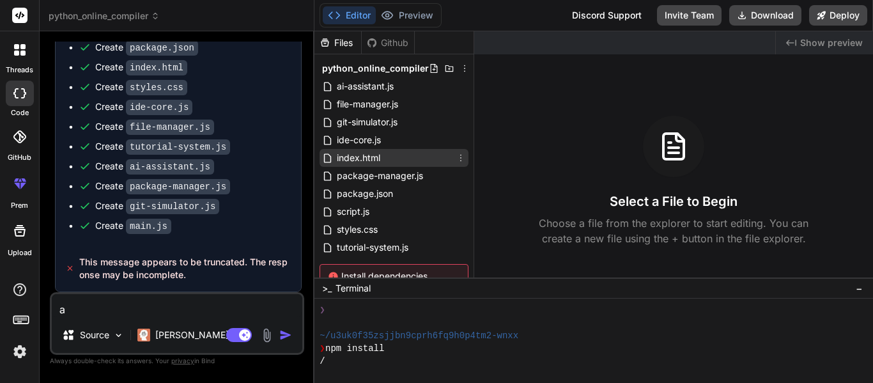
type textarea "ar"
type textarea "x"
type textarea "are"
type textarea "x"
type textarea "are"
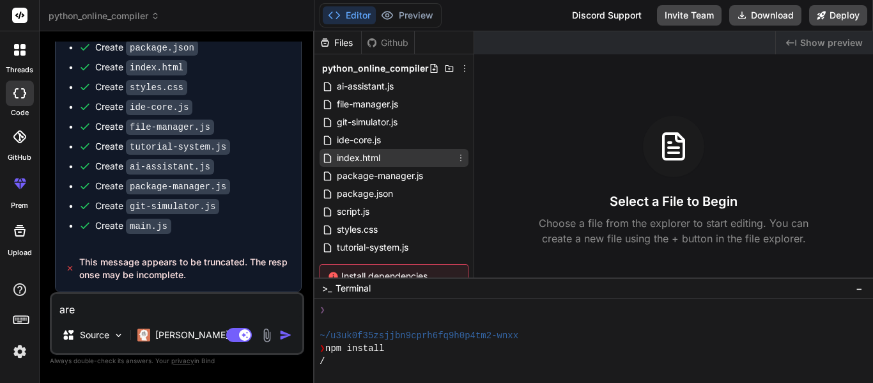
type textarea "x"
type textarea "are y"
type textarea "x"
type textarea "are yo"
type textarea "x"
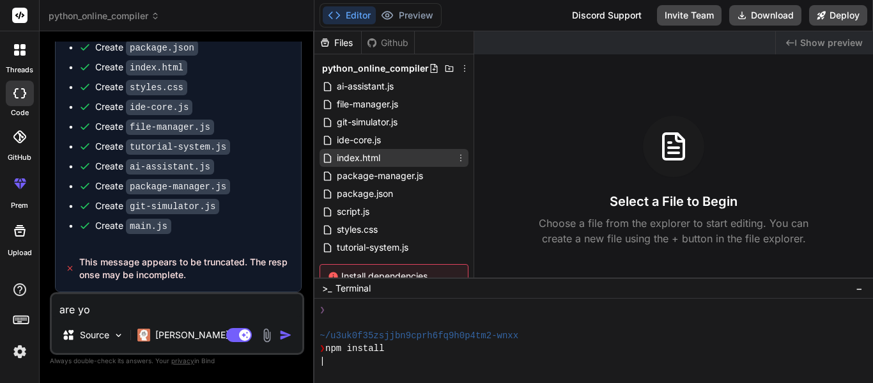
type textarea "are you"
type textarea "x"
type textarea "are you"
type textarea "x"
type textarea "are you o"
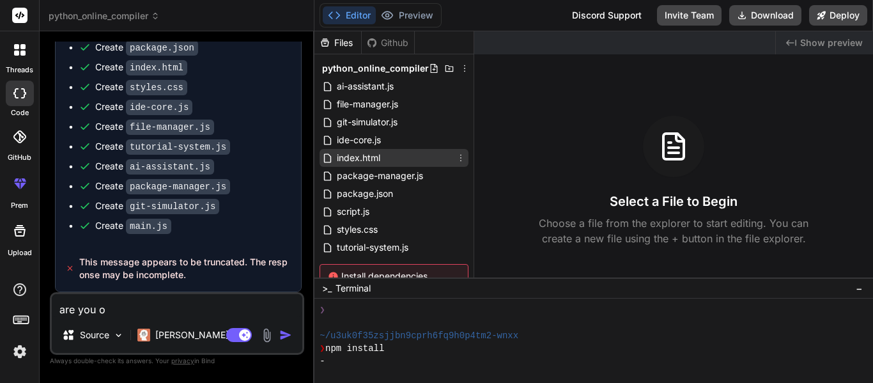
type textarea "x"
type textarea "are you"
type textarea "x"
type textarea "are you g"
type textarea "x"
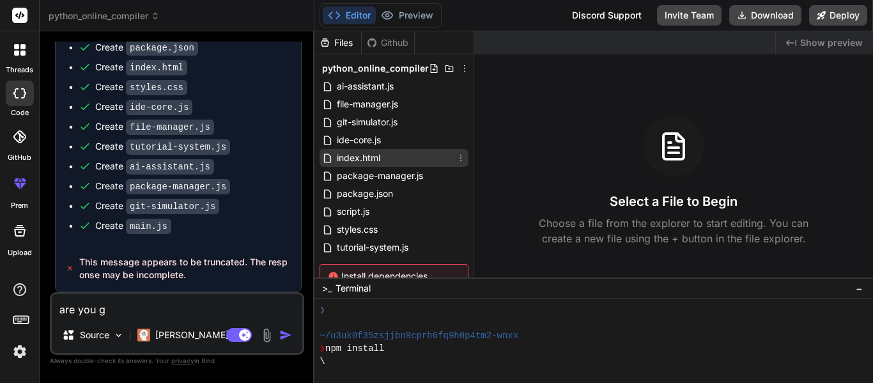
type textarea "are you go"
type textarea "x"
type textarea "are you goi"
type textarea "x"
type textarea "are you goin"
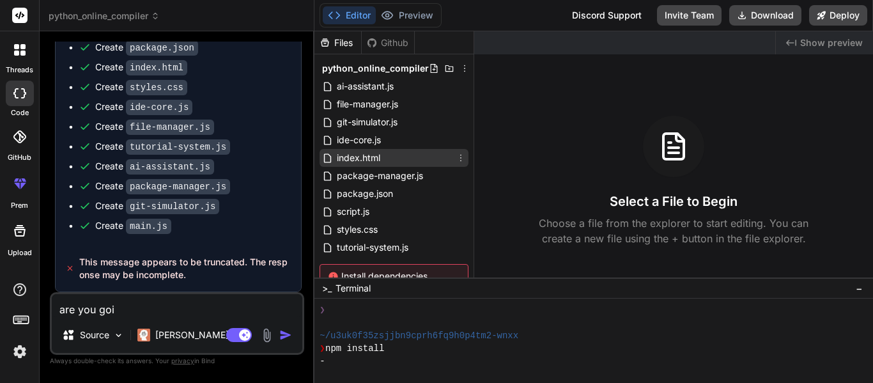
type textarea "x"
type textarea "are you going"
type textarea "x"
type textarea "are you going"
type textarea "x"
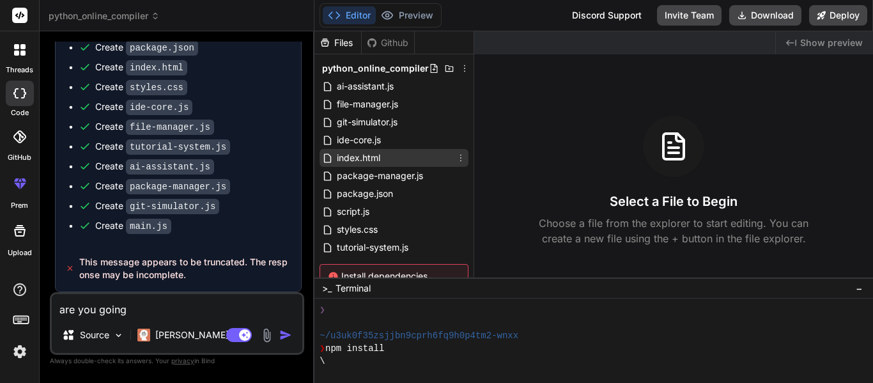
type textarea "are you going t"
type textarea "x"
type textarea "are you going to"
type textarea "x"
type textarea "are you going to"
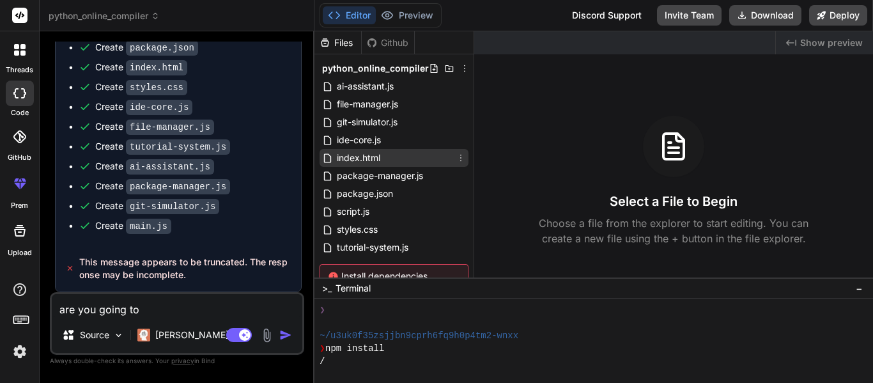
type textarea "x"
type textarea "are you going to i"
type textarea "x"
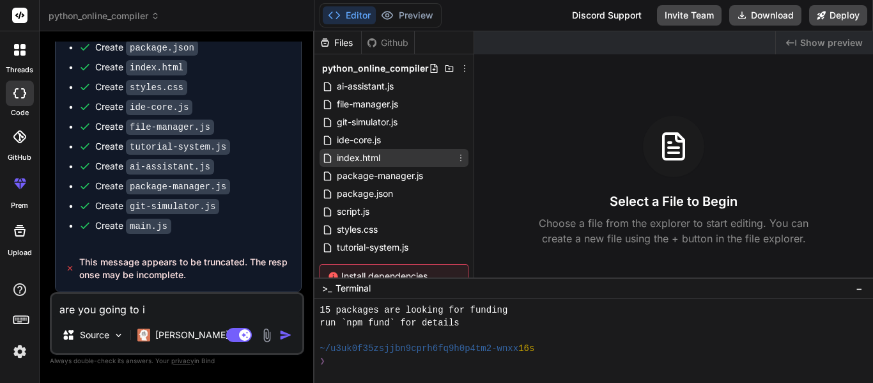
type textarea "are you going to"
type textarea "x"
type textarea "are you going to f"
type textarea "x"
type textarea "are you going to fi"
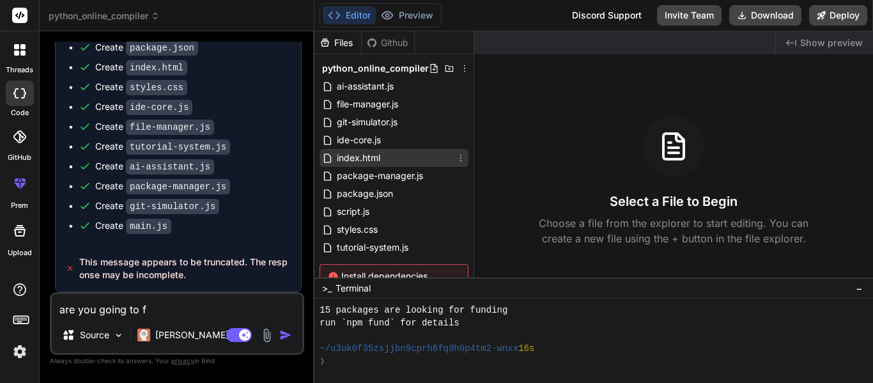
type textarea "x"
type textarea "are you going to fin"
type textarea "x"
type textarea "are you going to fini"
type textarea "x"
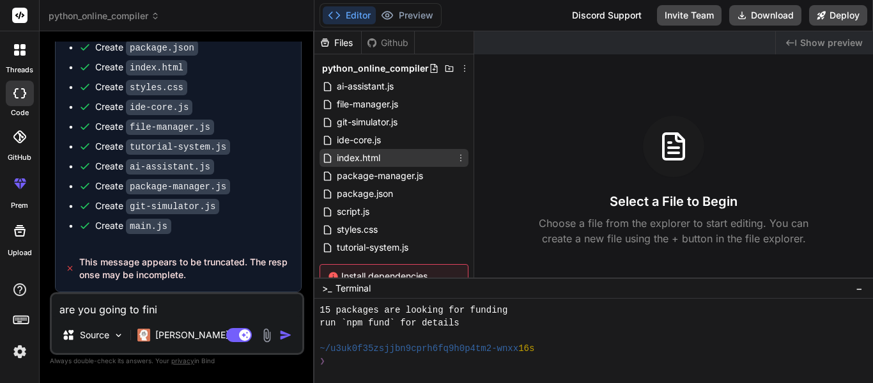
type textarea "are you going to finis"
type textarea "x"
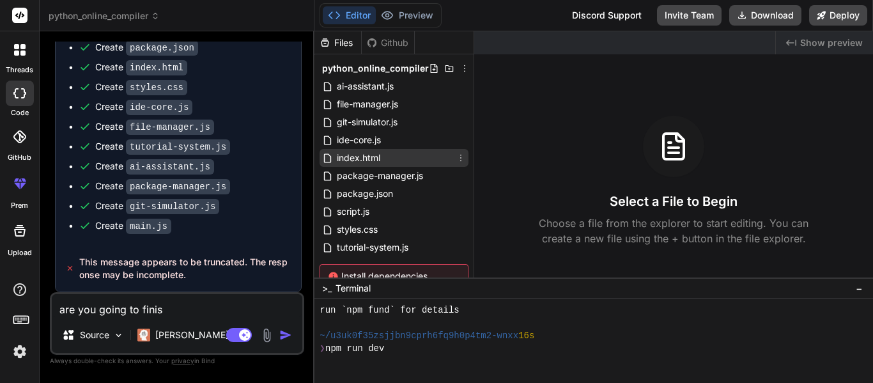
type textarea "are you going to finish"
type textarea "x"
type textarea "are you going to finish"
type textarea "x"
type textarea "are you going to finish o"
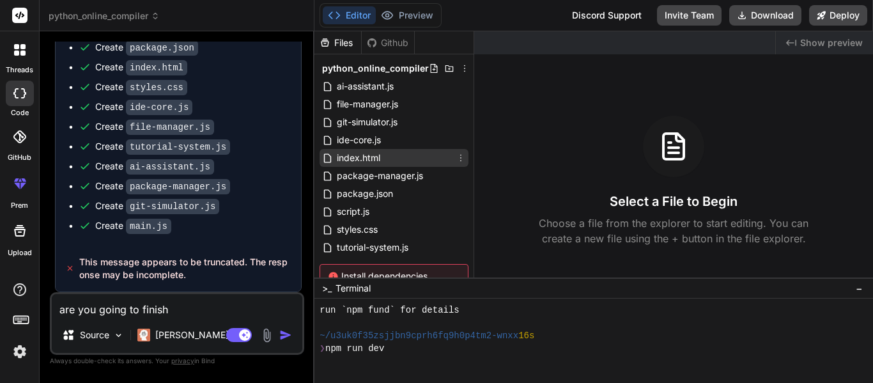
type textarea "x"
type textarea "are you going to finish or"
type textarea "x"
type textarea "are you going to finish orn"
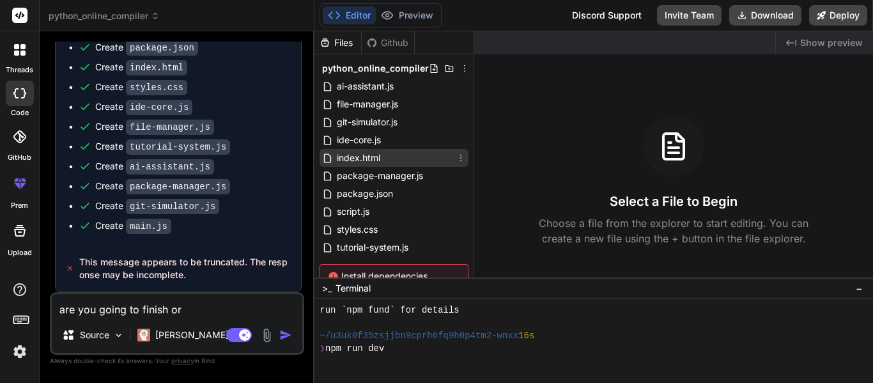
type textarea "x"
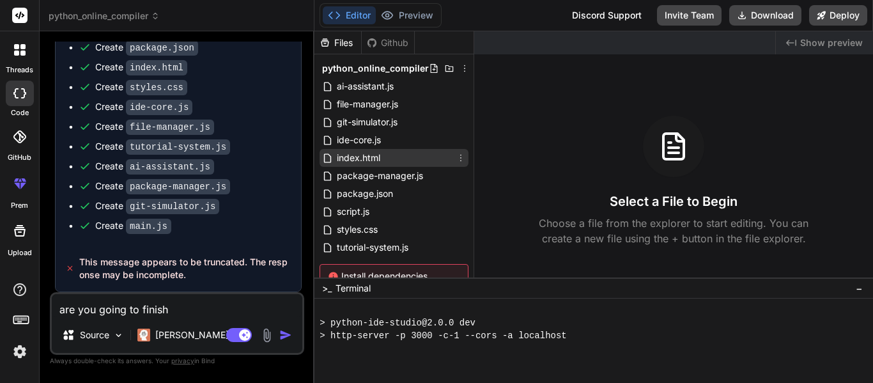
type textarea "are you going to finish or"
type textarea "x"
type textarea "are you going to finish or"
type textarea "x"
type textarea "are you going to finish o"
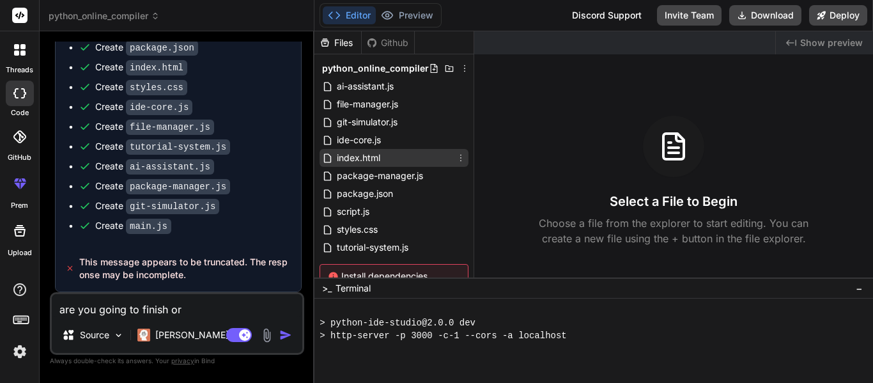
type textarea "x"
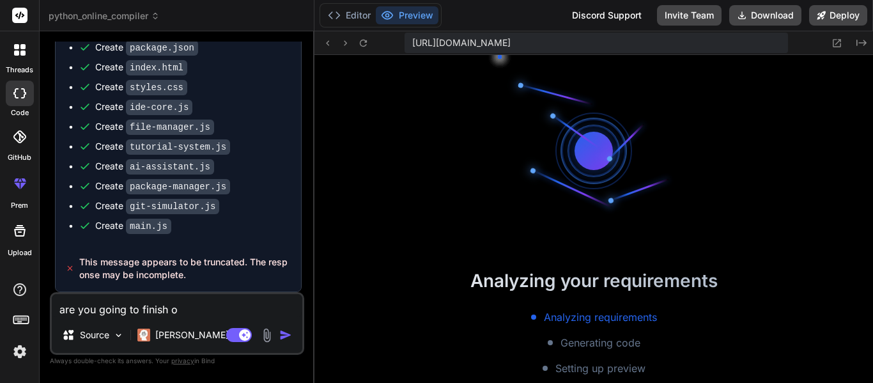
scroll to position [435, 0]
type textarea "are you going to finish or"
type textarea "x"
type textarea "are you going to finish or"
type textarea "x"
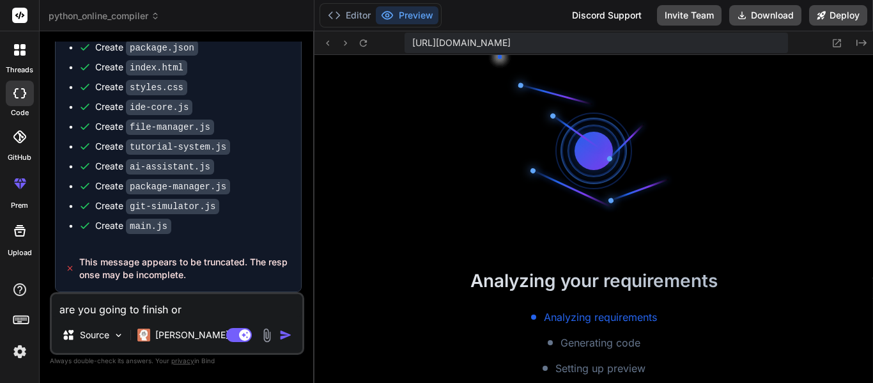
type textarea "are you going to finish or n"
type textarea "x"
type textarea "are you going to finish or no"
type textarea "x"
type textarea "are you going to finish or not"
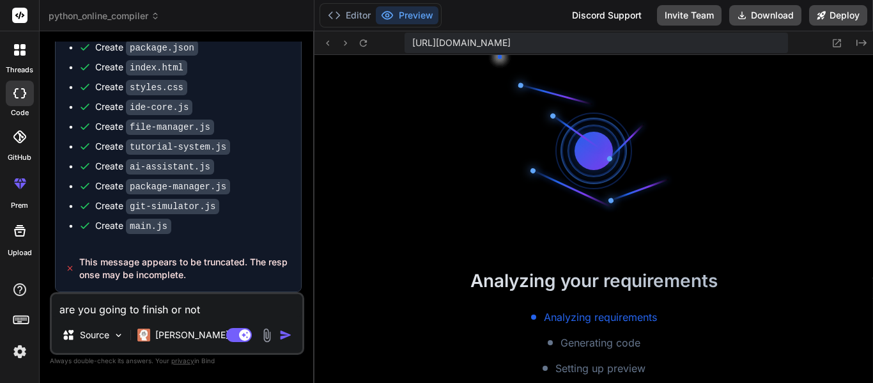
type textarea "x"
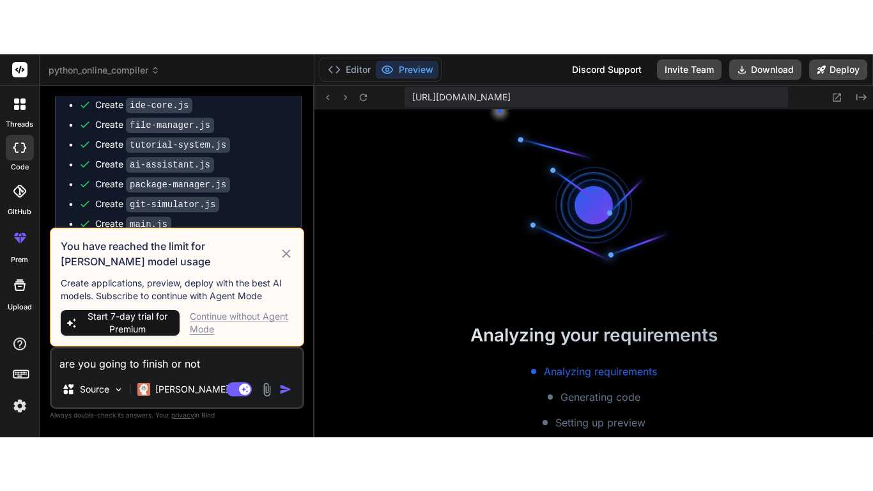
scroll to position [754, 0]
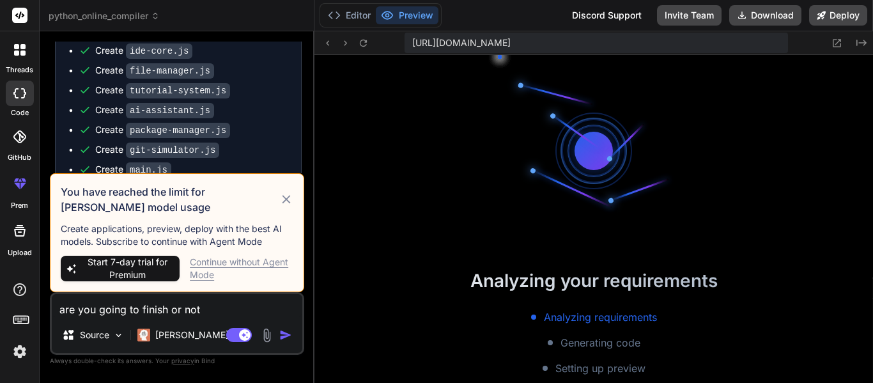
type textarea "are you going to finish or not"
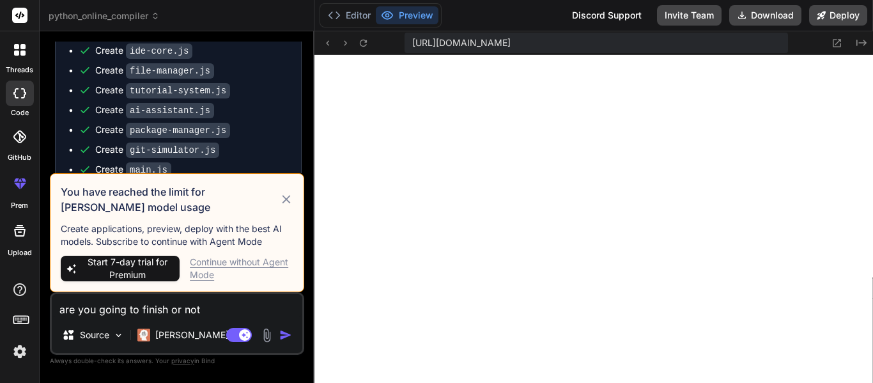
click at [292, 198] on icon at bounding box center [286, 199] width 15 height 15
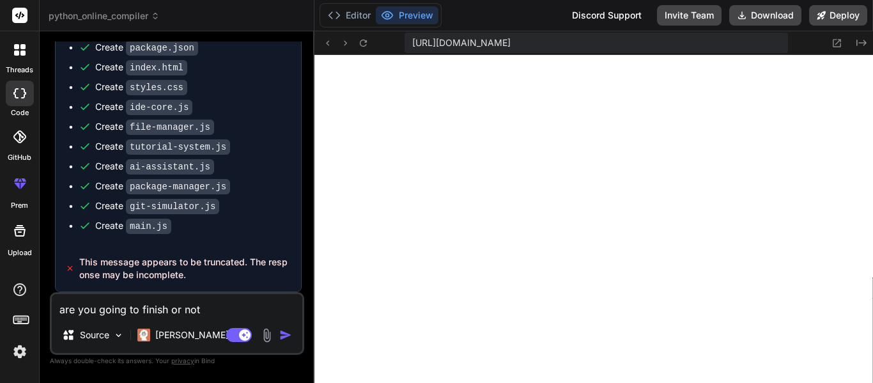
drag, startPoint x: 224, startPoint y: 292, endPoint x: 224, endPoint y: 304, distance: 12.1
click at [224, 293] on div "are you going to finish or not Source Claude 4 S.. Agent Mode. When this toggle…" at bounding box center [177, 323] width 254 height 63
click at [223, 306] on textarea "are you going to finish or not" at bounding box center [177, 305] width 251 height 23
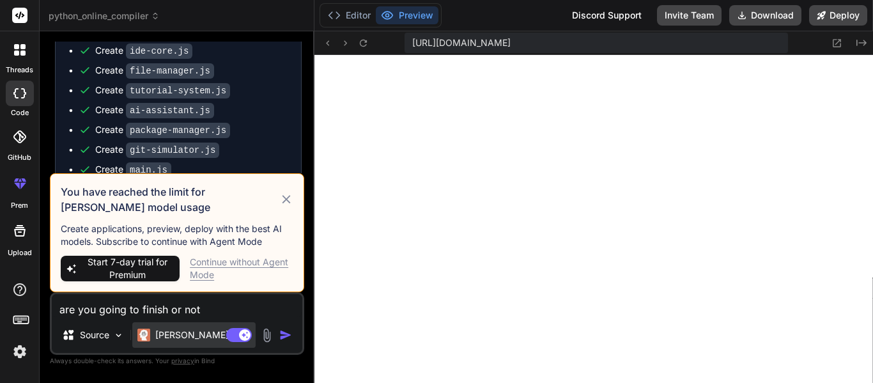
click at [188, 336] on p "[PERSON_NAME] 4 S.." at bounding box center [202, 335] width 95 height 13
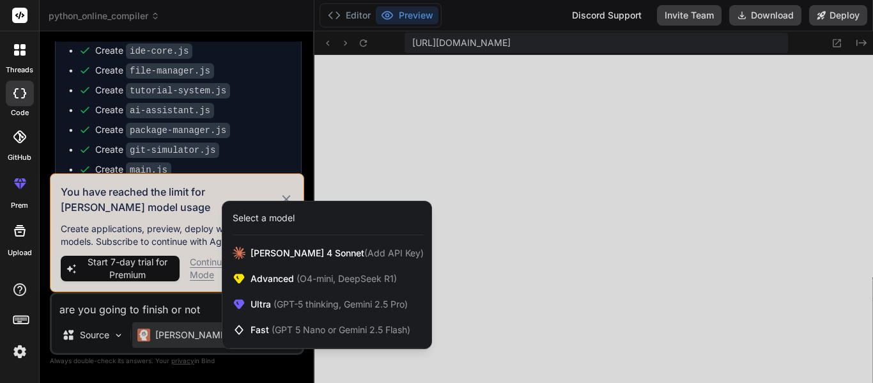
click at [302, 212] on div "Select a model" at bounding box center [328, 218] width 191 height 13
click at [297, 217] on div "Select a model" at bounding box center [328, 218] width 191 height 13
click at [296, 219] on div "Select a model" at bounding box center [328, 218] width 191 height 13
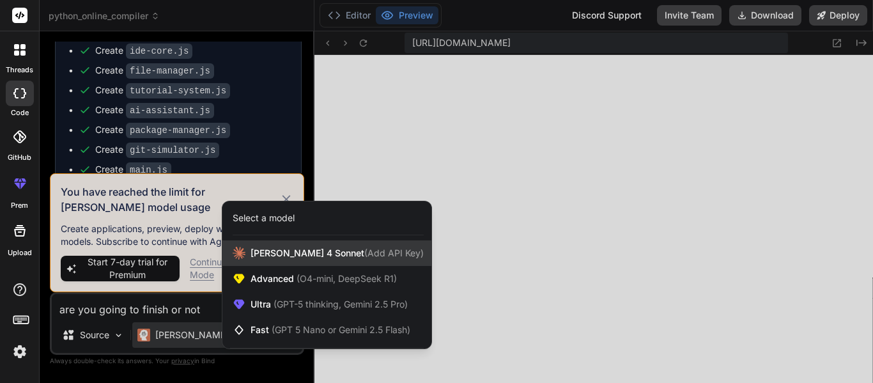
click at [271, 244] on div "Claude 4 Sonnet (Add API Key)" at bounding box center [327, 253] width 209 height 26
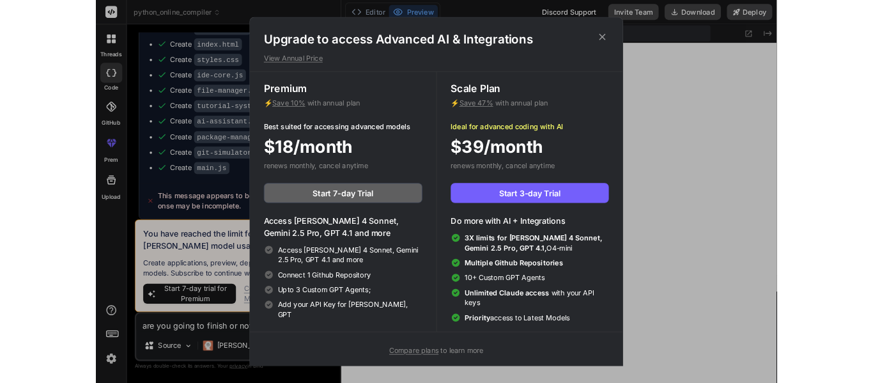
scroll to position [716, 0]
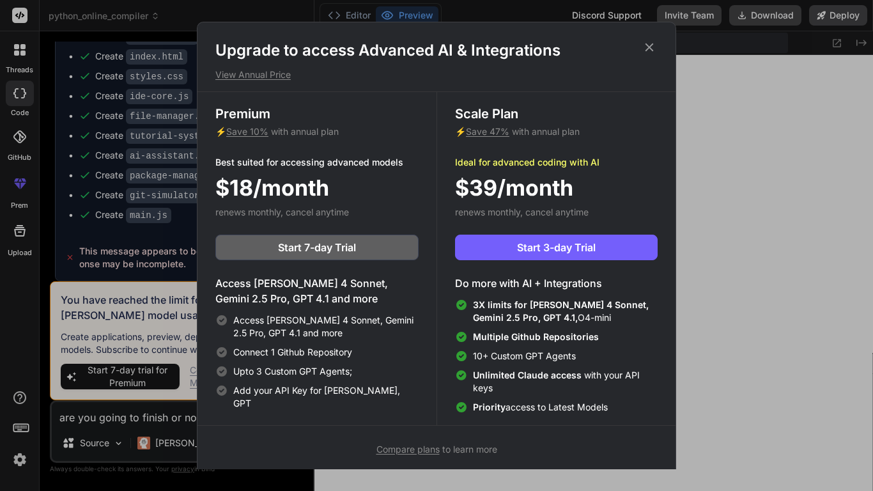
click at [646, 45] on icon at bounding box center [650, 47] width 14 height 14
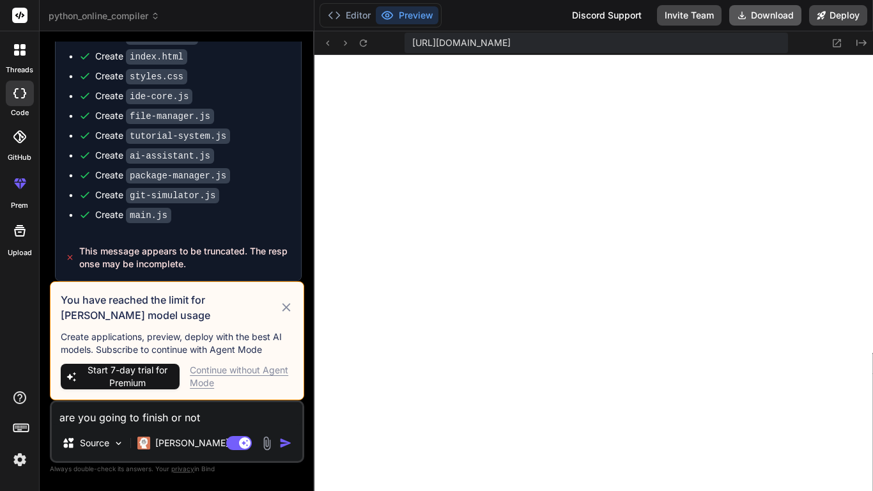
click at [783, 13] on button "Download" at bounding box center [766, 15] width 72 height 20
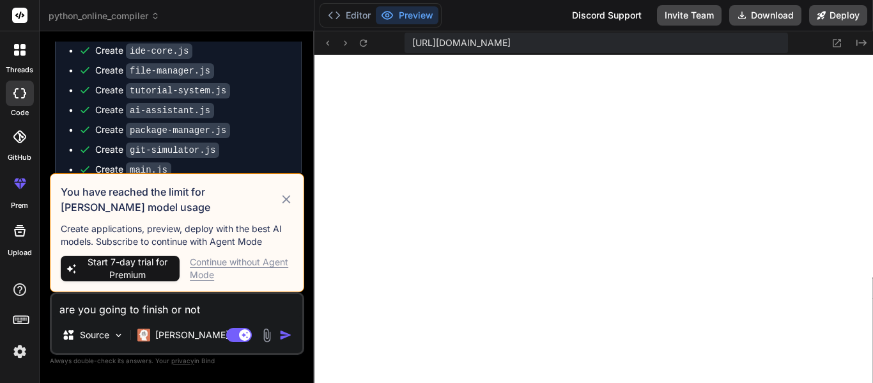
click at [277, 263] on div "Continue without Agent Mode" at bounding box center [242, 269] width 104 height 26
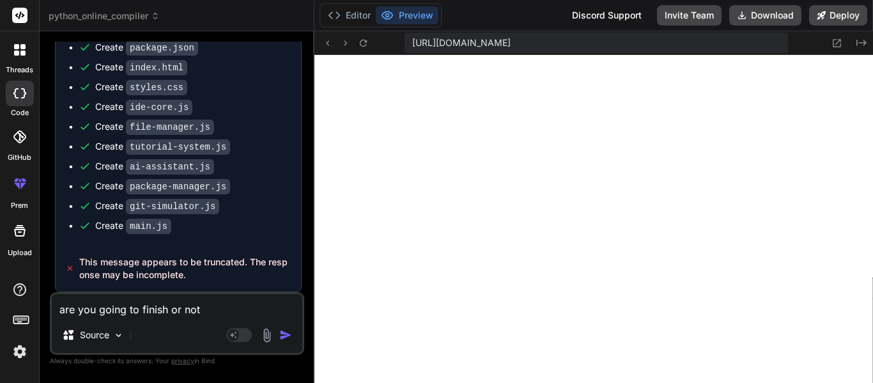
click at [235, 309] on textarea "are you going to finish or not" at bounding box center [177, 305] width 251 height 23
type textarea "x"
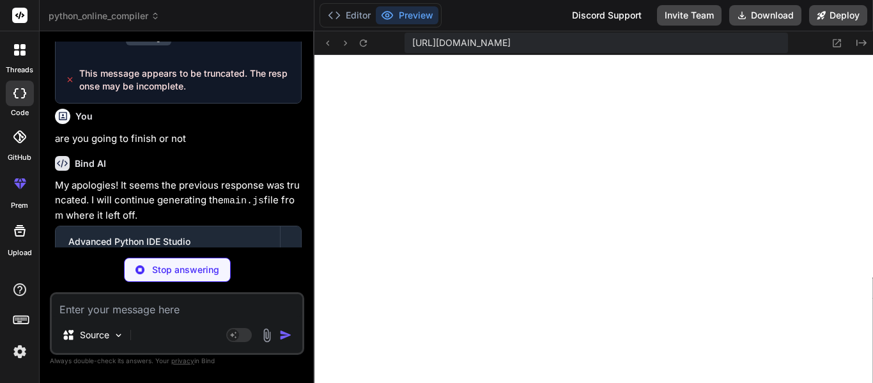
scroll to position [2331, 0]
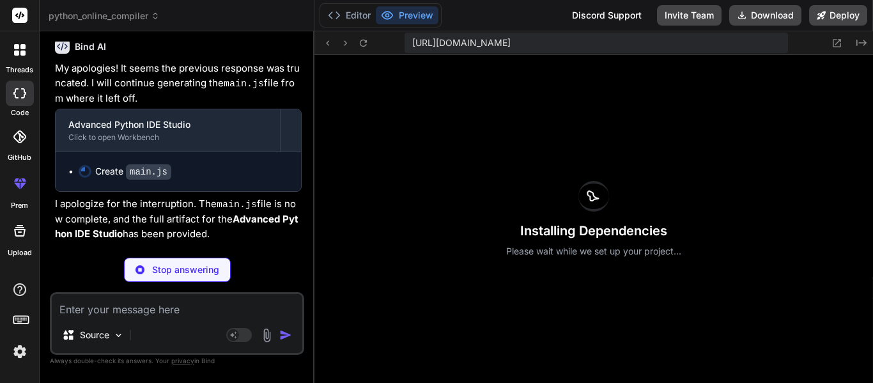
click at [304, 158] on div "You hello Bind AI Hello! I'm Bind AI, your expert AI assistant and senior softw…" at bounding box center [178, 145] width 252 height 206
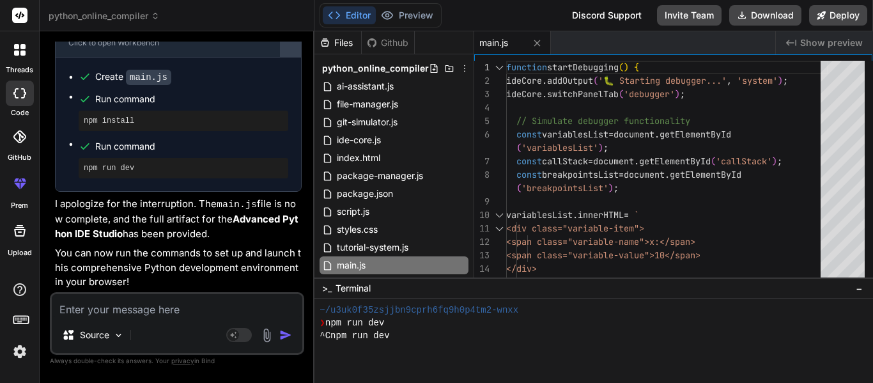
scroll to position [1074, 0]
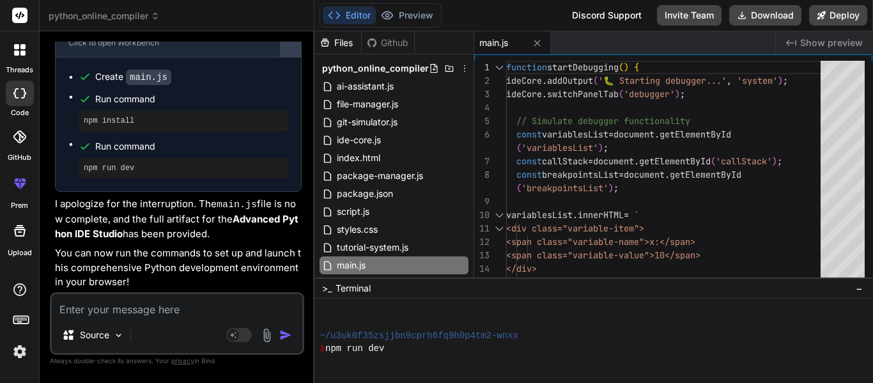
click at [291, 46] on div at bounding box center [291, 36] width 20 height 20
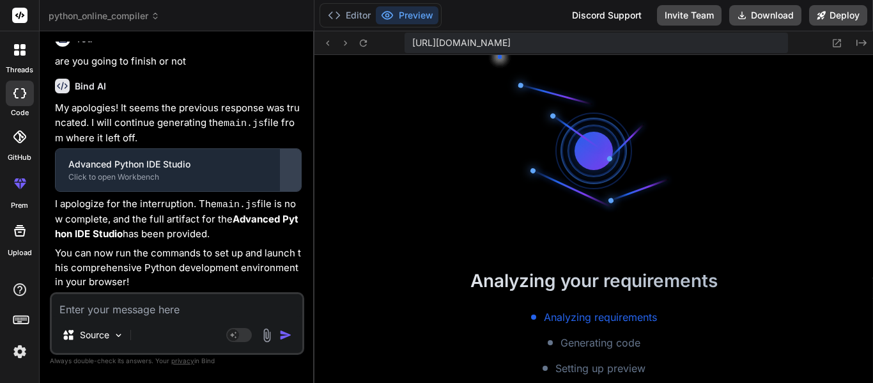
scroll to position [1688, 0]
click at [297, 168] on div at bounding box center [291, 170] width 20 height 20
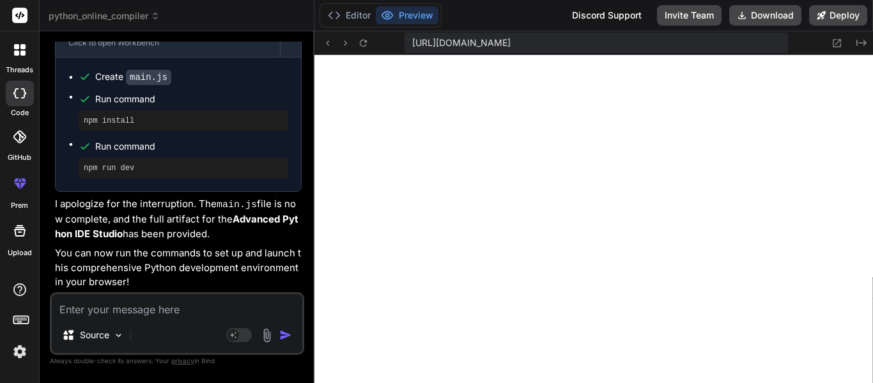
scroll to position [2481, 0]
click at [761, 4] on div "Editor Preview Discord Support Invite Team Download Deploy" at bounding box center [594, 15] width 559 height 31
click at [751, 17] on button "Download" at bounding box center [766, 15] width 72 height 20
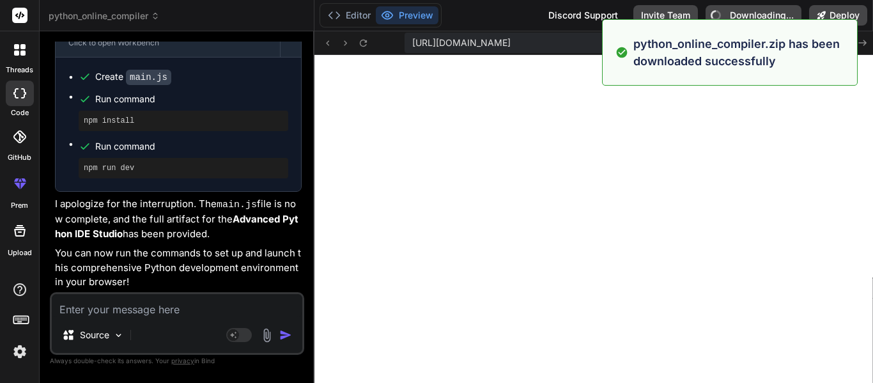
type textarea "x"
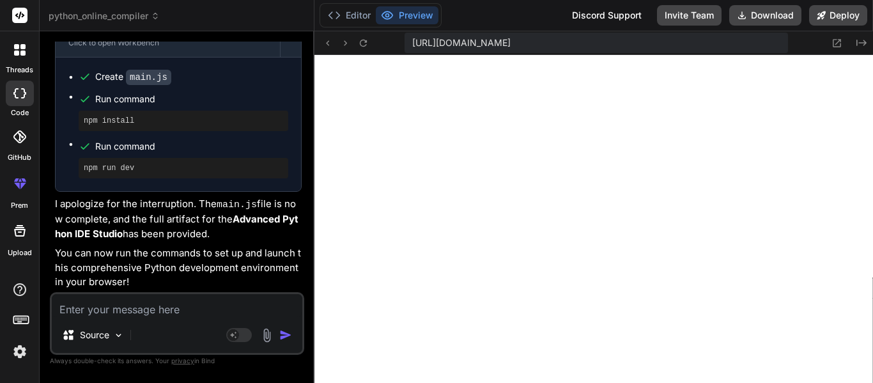
click at [222, 319] on div "Source Agent Mode. When this toggle is activated, AI automatically makes decisi…" at bounding box center [177, 323] width 254 height 63
click at [223, 303] on textarea at bounding box center [177, 305] width 251 height 23
type textarea "d"
type textarea "x"
type textarea "do"
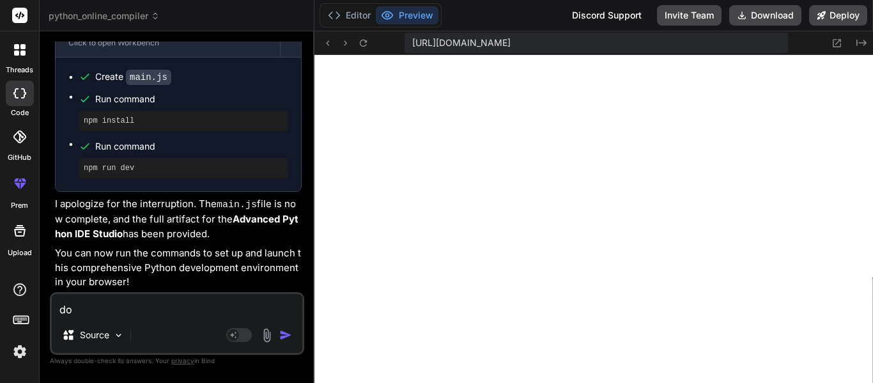
type textarea "x"
type textarea "doe"
type textarea "x"
type textarea "does"
type textarea "x"
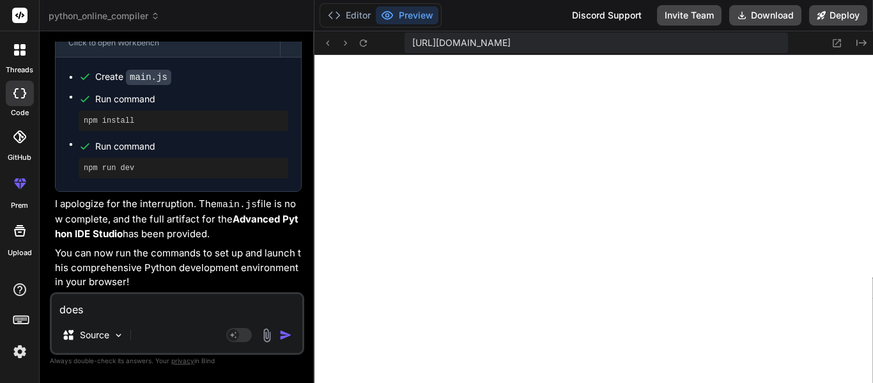
type textarea "does"
type textarea "x"
type textarea "does i"
type textarea "x"
type textarea "does it"
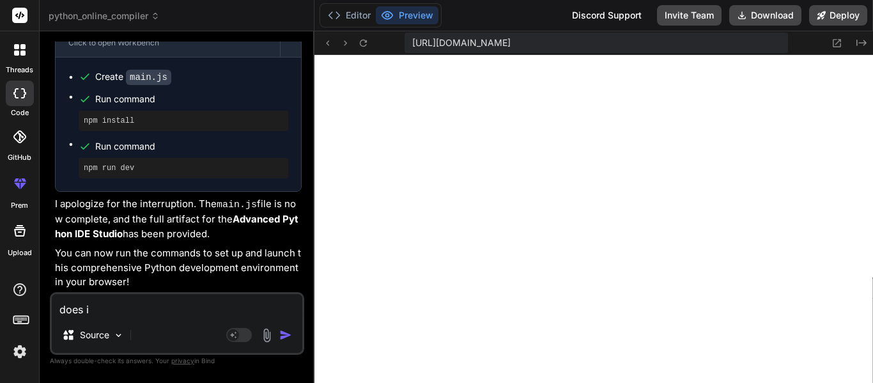
type textarea "x"
type textarea "does it"
type textarea "x"
type textarea "does it n"
type textarea "x"
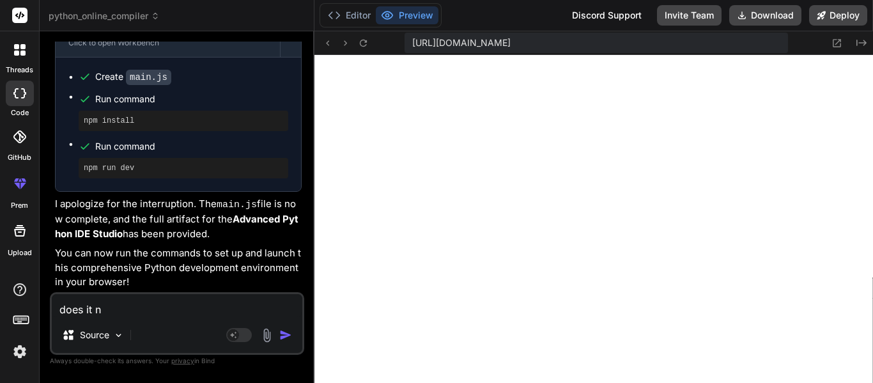
type textarea "does it ne"
type textarea "x"
type textarea "does it nee"
type textarea "x"
type textarea "does it need"
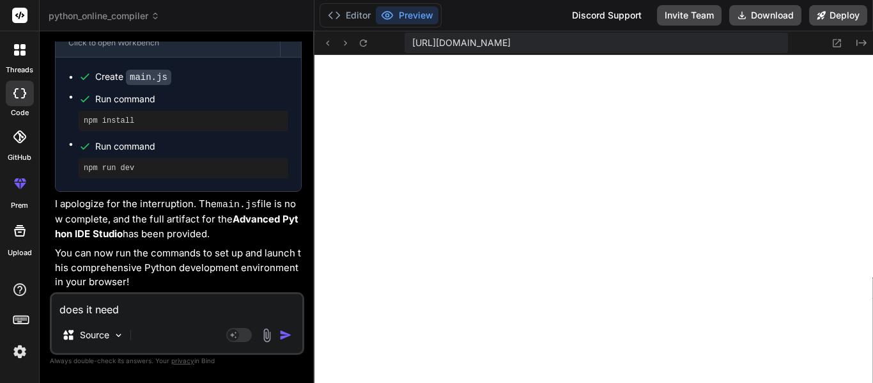
type textarea "x"
type textarea "does it need"
type textarea "x"
type textarea "does it need t"
type textarea "x"
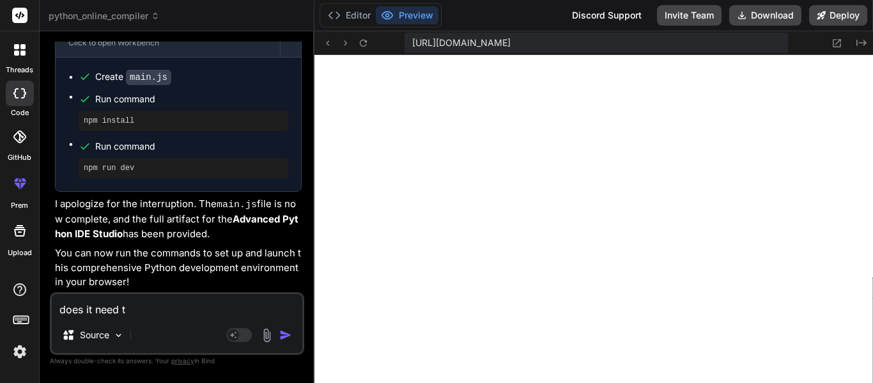
type textarea "does it need to"
type textarea "x"
type textarea "does it need to"
type textarea "x"
type textarea "does it need to r"
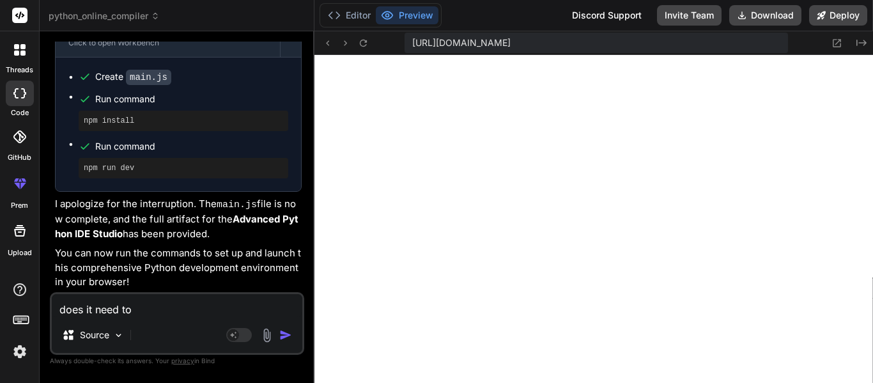
type textarea "x"
type textarea "does it need to ru"
type textarea "x"
type textarea "does it need to run"
type textarea "x"
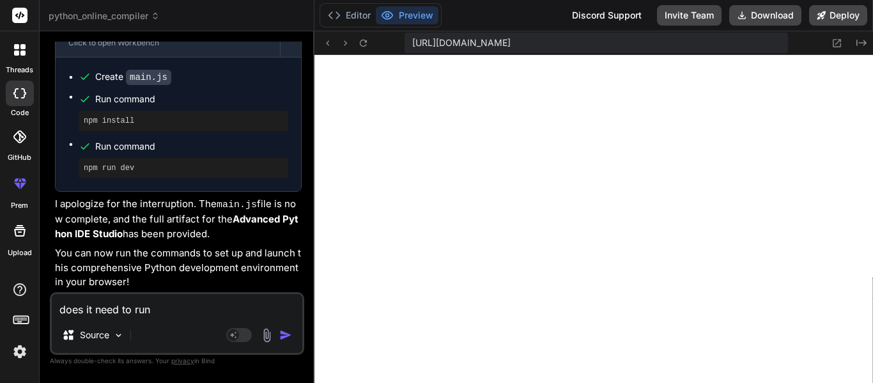
type textarea "does it need to runn"
type textarea "x"
type textarea "does it need to runn"
type textarea "x"
type textarea "does it need to runn"
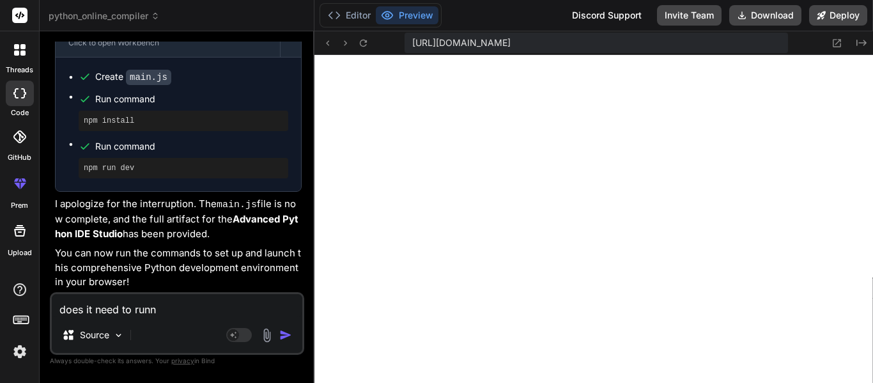
type textarea "x"
type textarea "does it need to run"
type textarea "x"
type textarea "does it need to run"
type textarea "x"
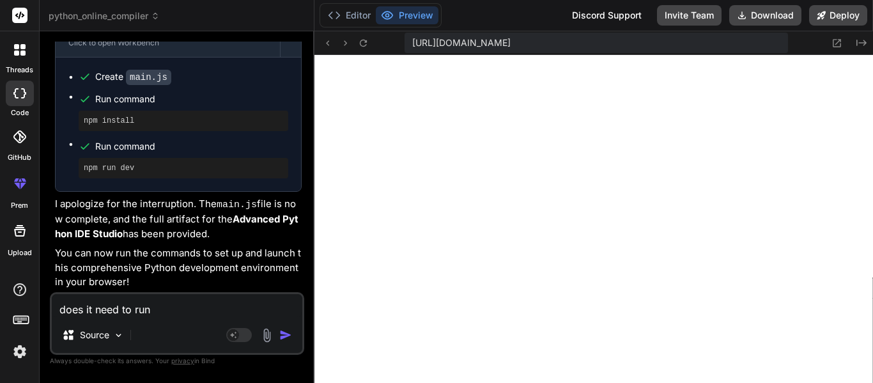
type textarea "does it need to run o"
type textarea "x"
type textarea "does it need to run on"
type textarea "x"
type textarea "does it need to run on"
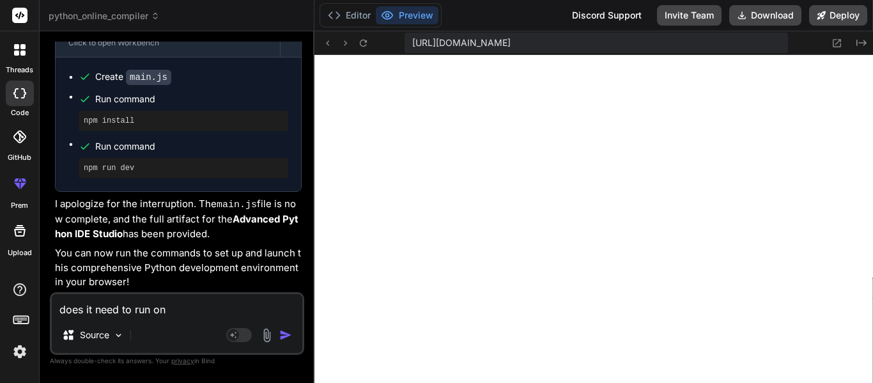
type textarea "x"
type textarea "does it need to run on h"
type textarea "x"
type textarea "does it need to run on ht"
type textarea "x"
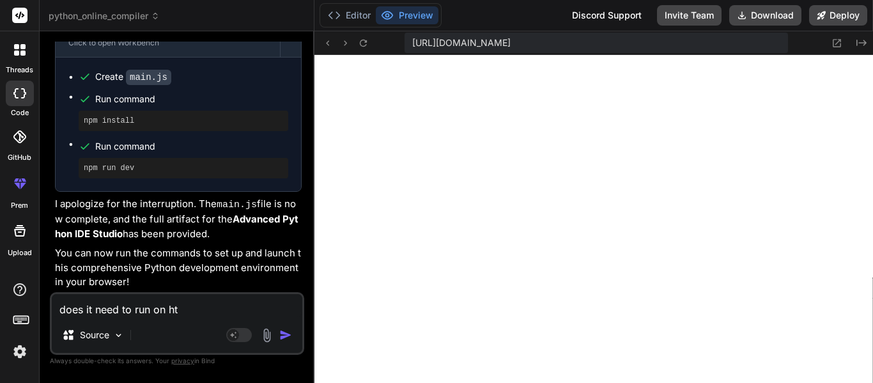
type textarea "does it need to run on htt"
type textarea "x"
type textarea "does it need to run on http"
type textarea "x"
type textarea "does it need to run on https"
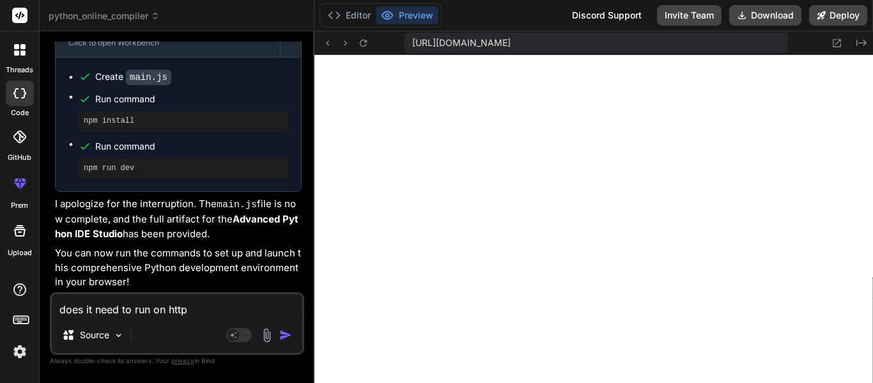
type textarea "x"
type textarea "does it need to run on https?"
type textarea "x"
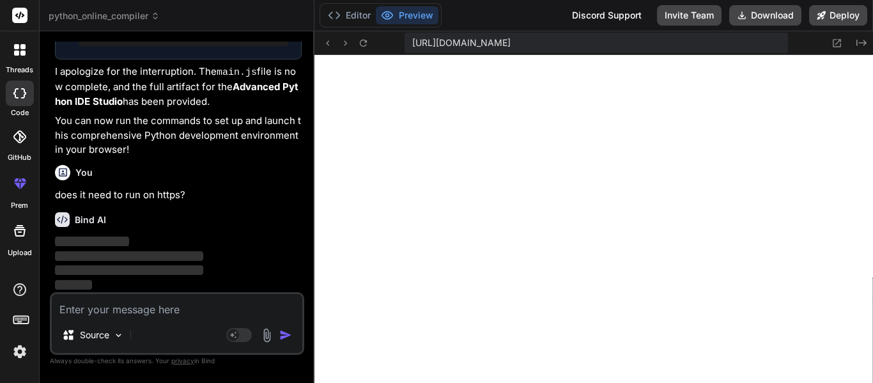
scroll to position [2613, 0]
click at [843, 53] on div "https://u3uk0f35zsjjbn9cprh6fq9h0p4tm2-wnxx--3000--96435430.local-corp.webconta…" at bounding box center [594, 43] width 559 height 24
click at [836, 46] on icon at bounding box center [838, 43] width 8 height 8
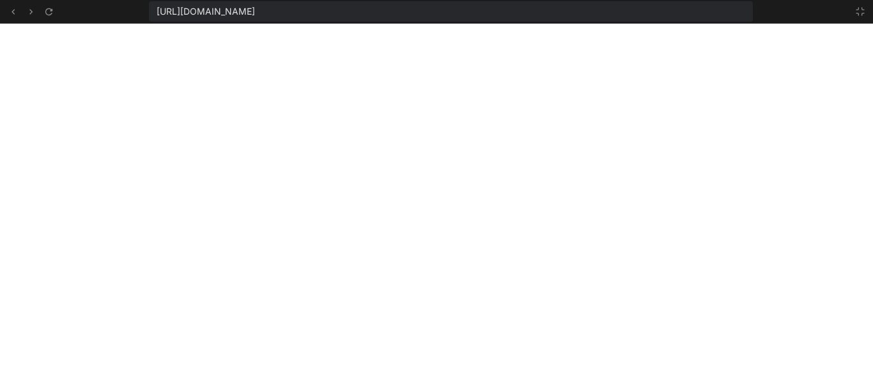
scroll to position [1969, 0]
drag, startPoint x: 641, startPoint y: 8, endPoint x: 137, endPoint y: 0, distance: 503.9
click at [137, 0] on div "[URL][DOMAIN_NAME]" at bounding box center [436, 12] width 873 height 24
copy span "[URL][DOMAIN_NAME]"
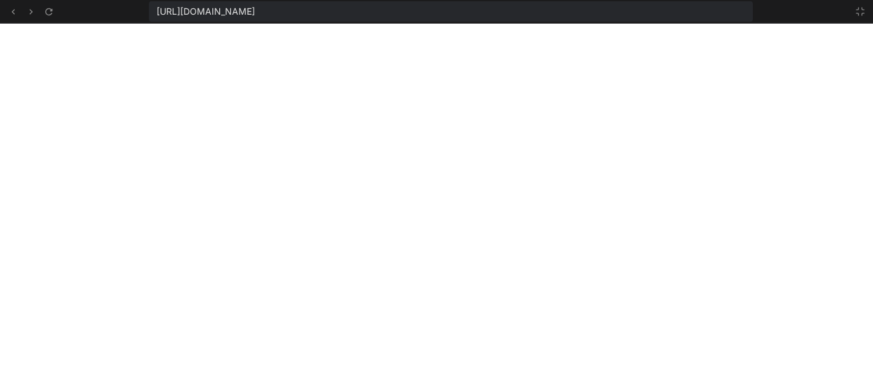
type textarea "x"
click at [865, 11] on icon at bounding box center [861, 11] width 10 height 10
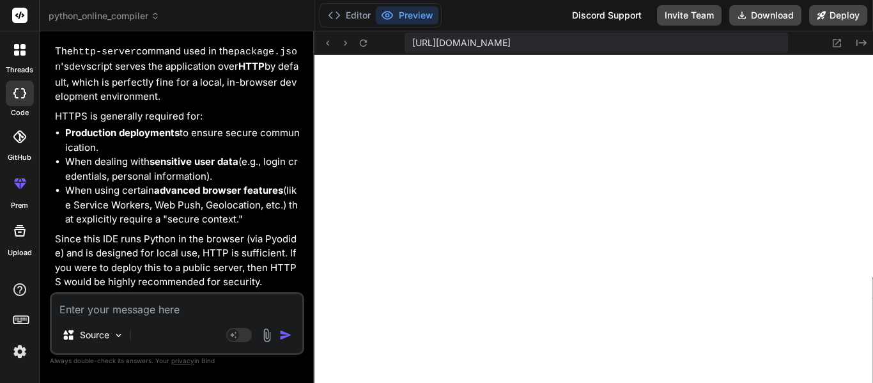
scroll to position [2851, 0]
click at [208, 299] on textarea at bounding box center [177, 305] width 251 height 23
type textarea "i"
type textarea "x"
type textarea "it"
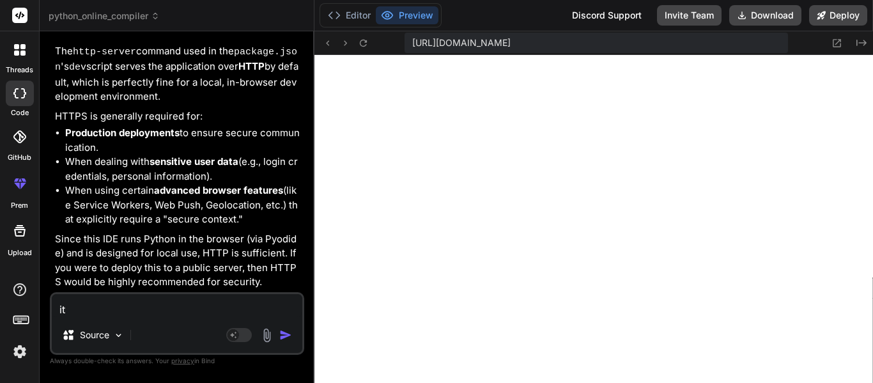
type textarea "x"
type textarea "its"
type textarea "x"
type textarea "its"
type textarea "x"
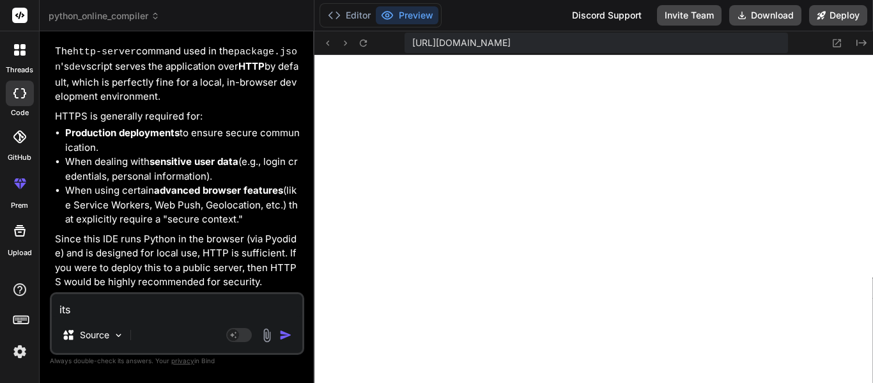
type textarea "its n"
type textarea "x"
type textarea "its no"
type textarea "x"
type textarea "its not"
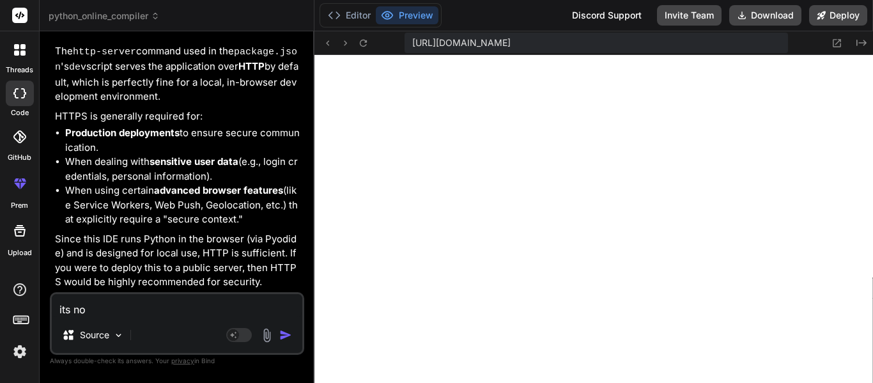
type textarea "x"
type textarea "its not"
type textarea "x"
type textarea "its not i"
type textarea "x"
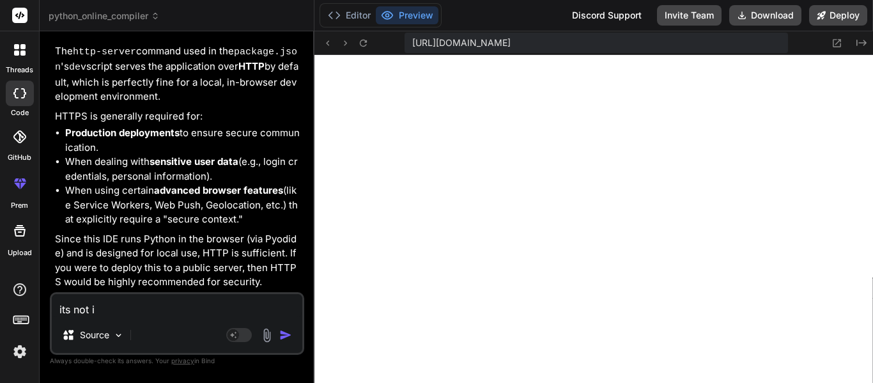
type textarea "its not in"
type textarea "x"
type textarea "its not ini"
type textarea "x"
type textarea "its not init"
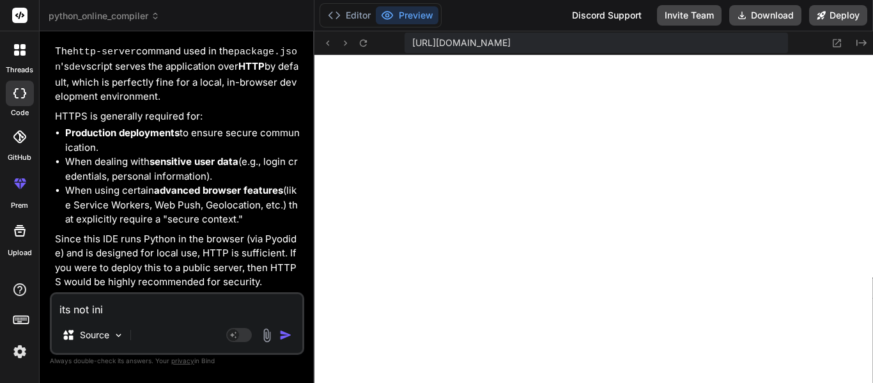
type textarea "x"
type textarea "its not inita"
type textarea "x"
type textarea "its not inital"
type textarea "x"
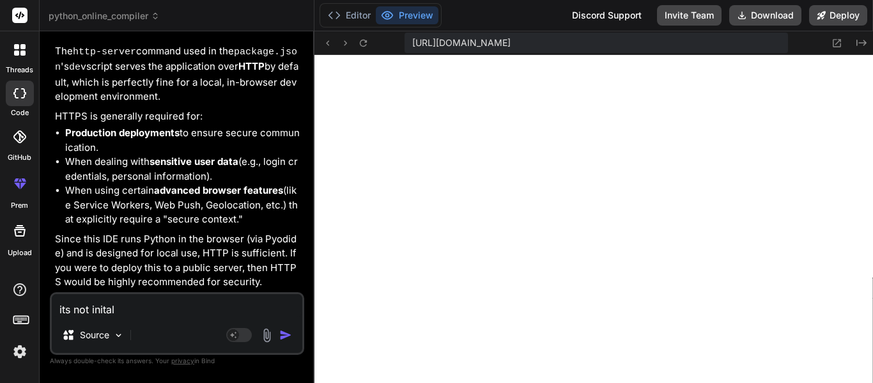
type textarea "its not initalz"
type textarea "x"
type textarea "its not inital"
type textarea "x"
type textarea "its not initali"
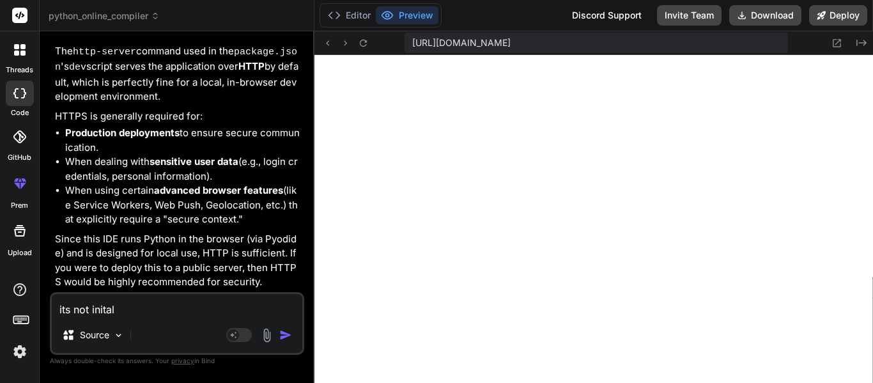
type textarea "x"
type textarea "its not initaliz"
type textarea "x"
type textarea "its not initalizi"
type textarea "x"
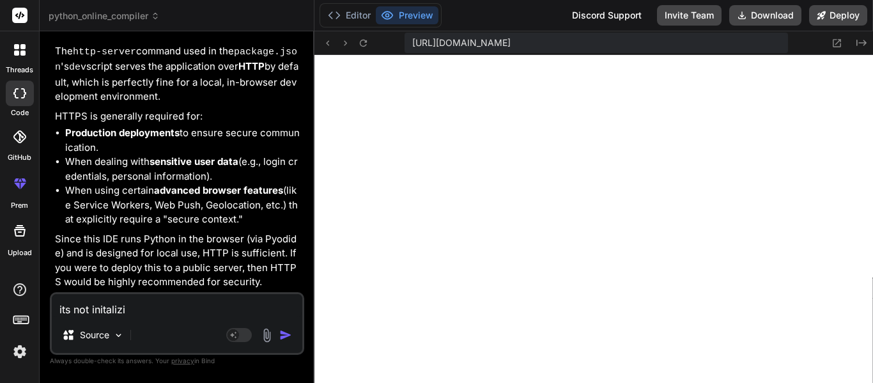
type textarea "its not initalizin"
type textarea "x"
type textarea "its not initalizing"
type textarea "x"
type textarea "its not initalizing"
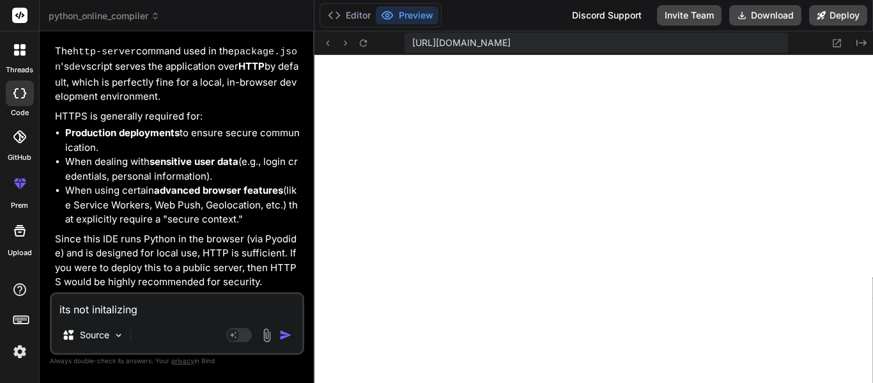
type textarea "x"
type textarea "its not initalizing t"
type textarea "x"
type textarea "its not initalizing th"
type textarea "x"
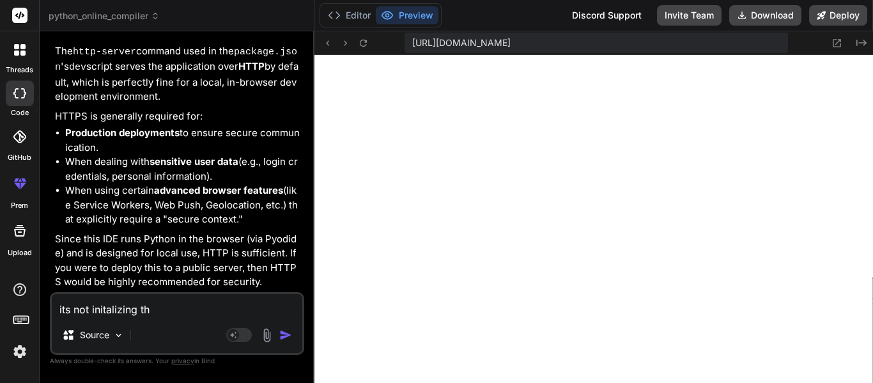
type textarea "its not initalizing the"
